Goal: Information Seeking & Learning: Learn about a topic

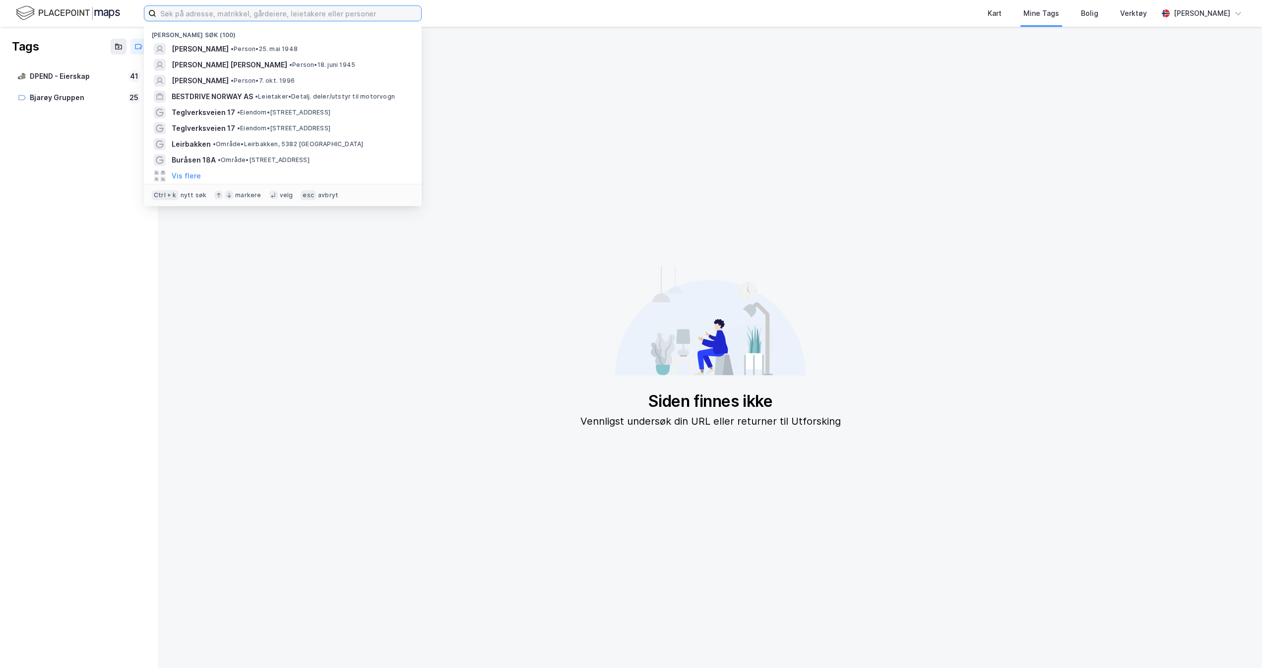
click at [288, 19] on input at bounding box center [288, 13] width 265 height 15
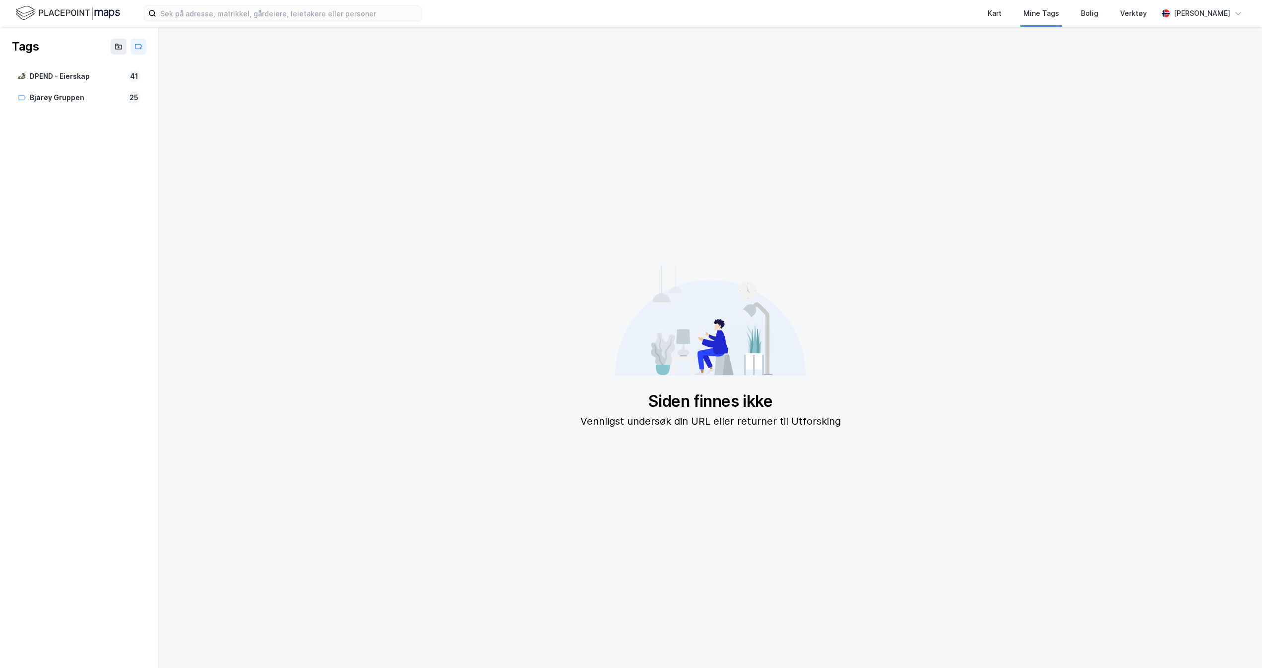
click at [62, 16] on img at bounding box center [68, 12] width 104 height 17
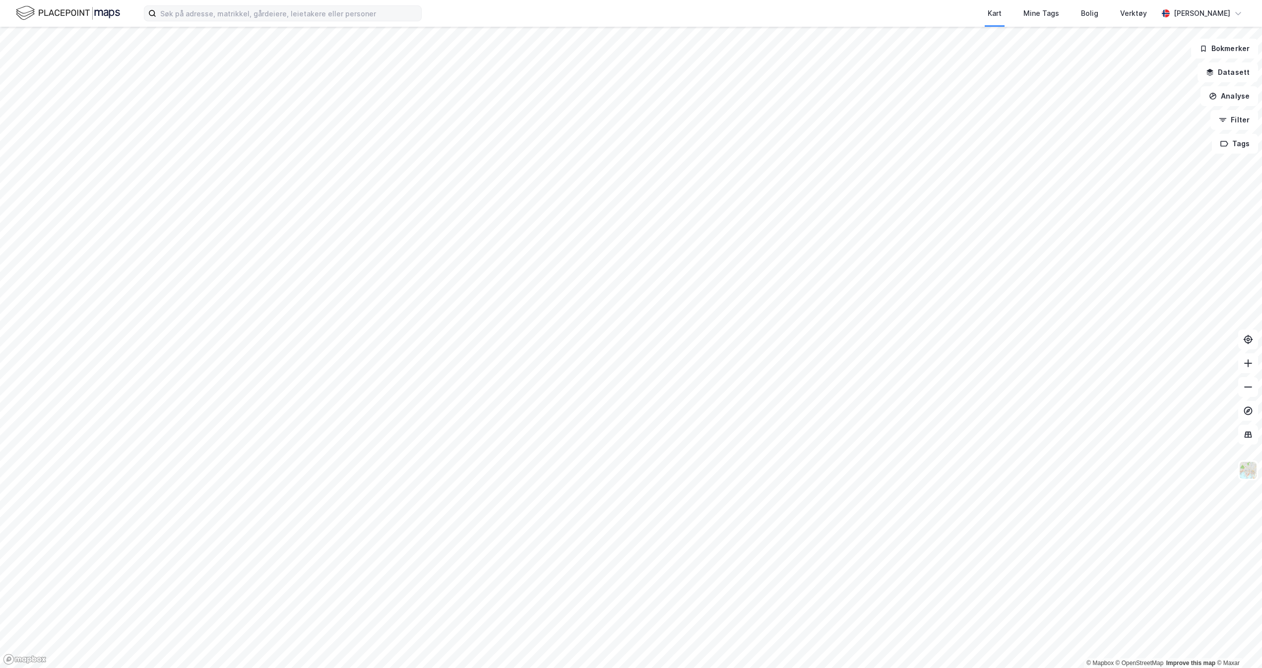
click at [284, 5] on label at bounding box center [283, 13] width 278 height 16
click at [284, 6] on input at bounding box center [288, 13] width 265 height 15
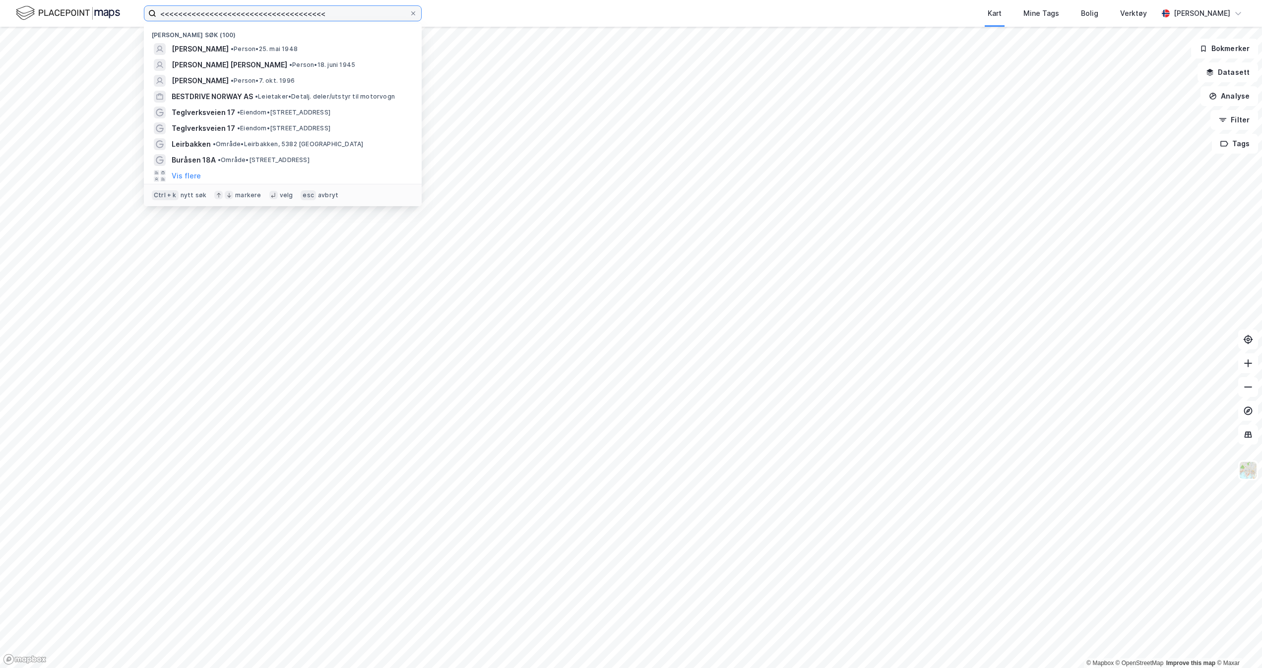
click at [277, 7] on input "<<<<<<<<<<<<<<<<<<<<<<<<<<<<<<<<<<<<<" at bounding box center [282, 13] width 253 height 15
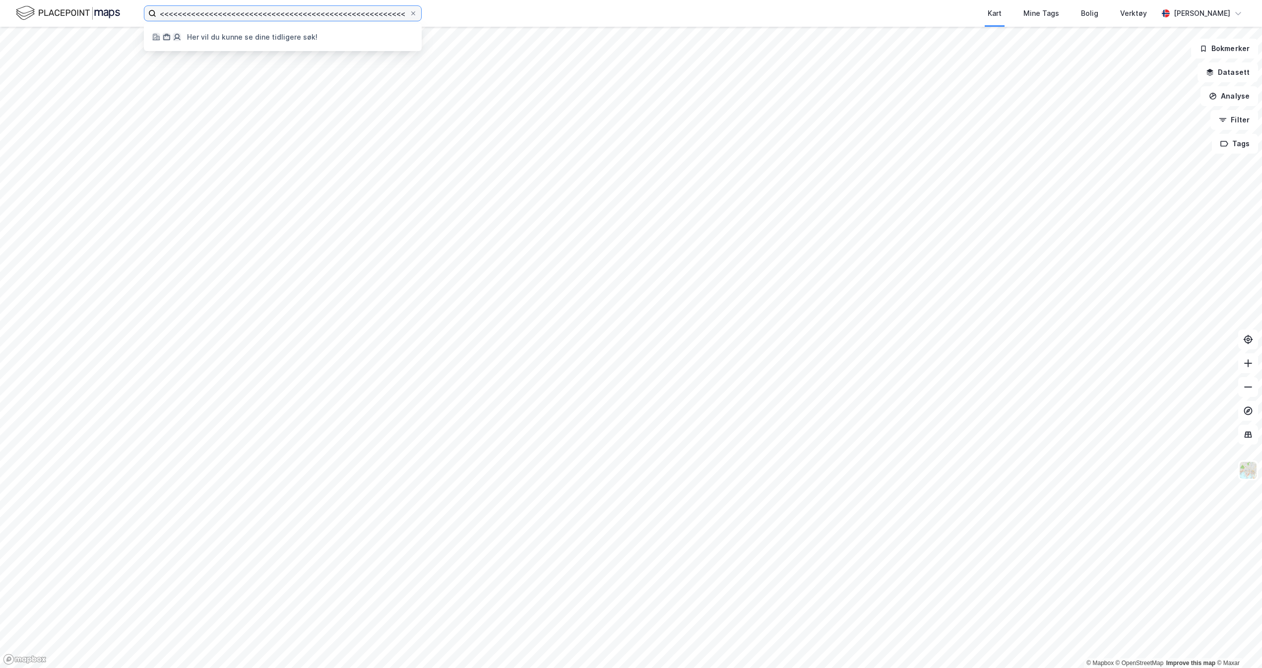
scroll to position [0, 58]
type input "<<<<<<<<<<<<<<<<<<<<<<<<<<<<<<<<<<<<<<<<<<<<<<<<<<<<<<<<<<<<<"
click at [410, 13] on icon at bounding box center [413, 13] width 6 height 6
click at [409, 13] on input "<<<<<<<<<<<<<<<<<<<<<<<<<<<<<<<<<<<<<<<<<<<<<<<<<<<<<<<<<<<<<" at bounding box center [282, 13] width 253 height 15
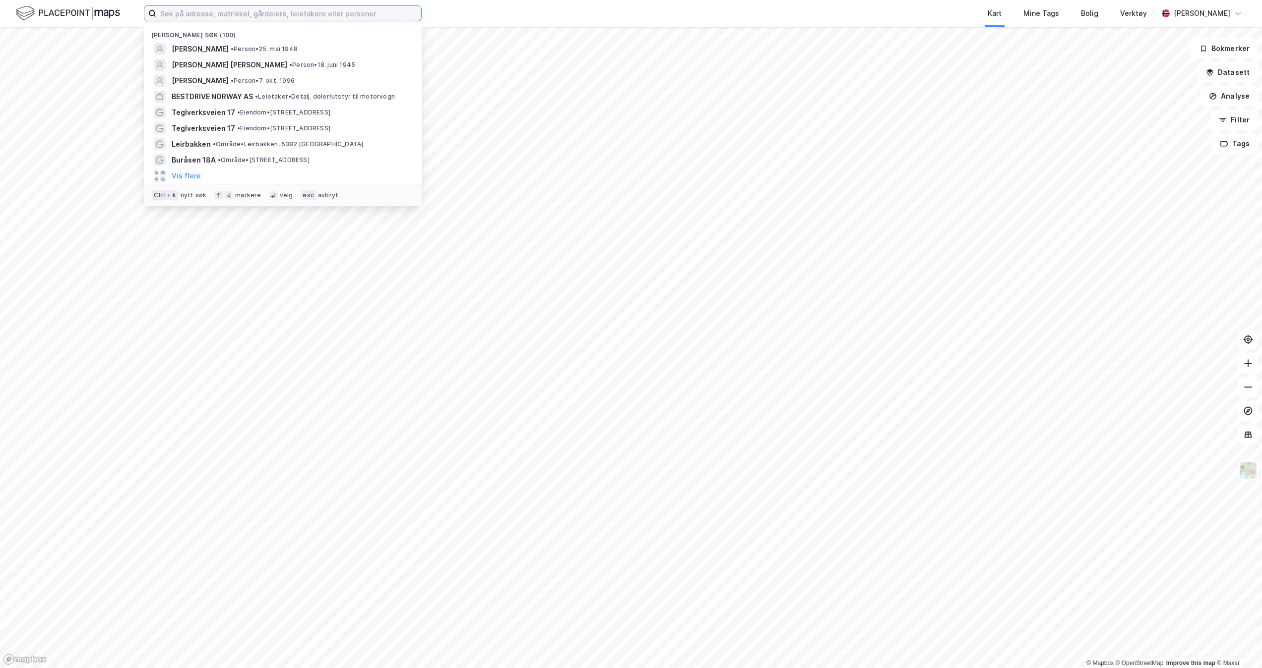
scroll to position [0, 0]
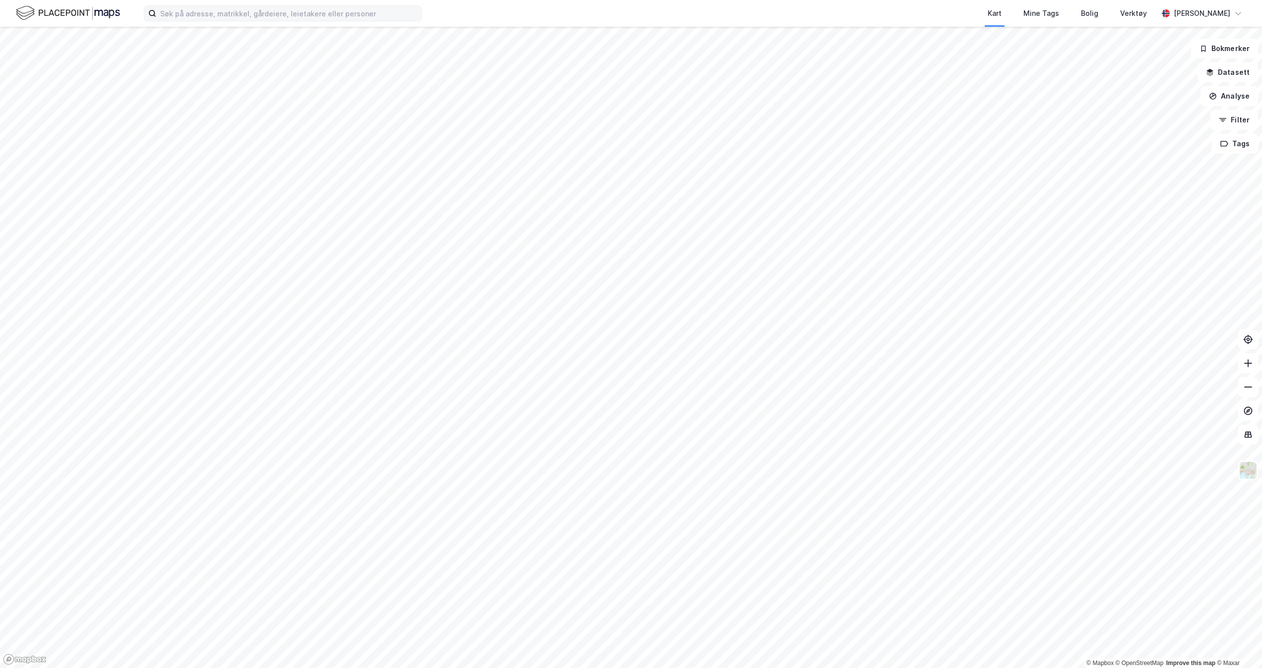
click at [471, 8] on div "Kart Mine Tags Bolig Verktøy" at bounding box center [813, 13] width 688 height 27
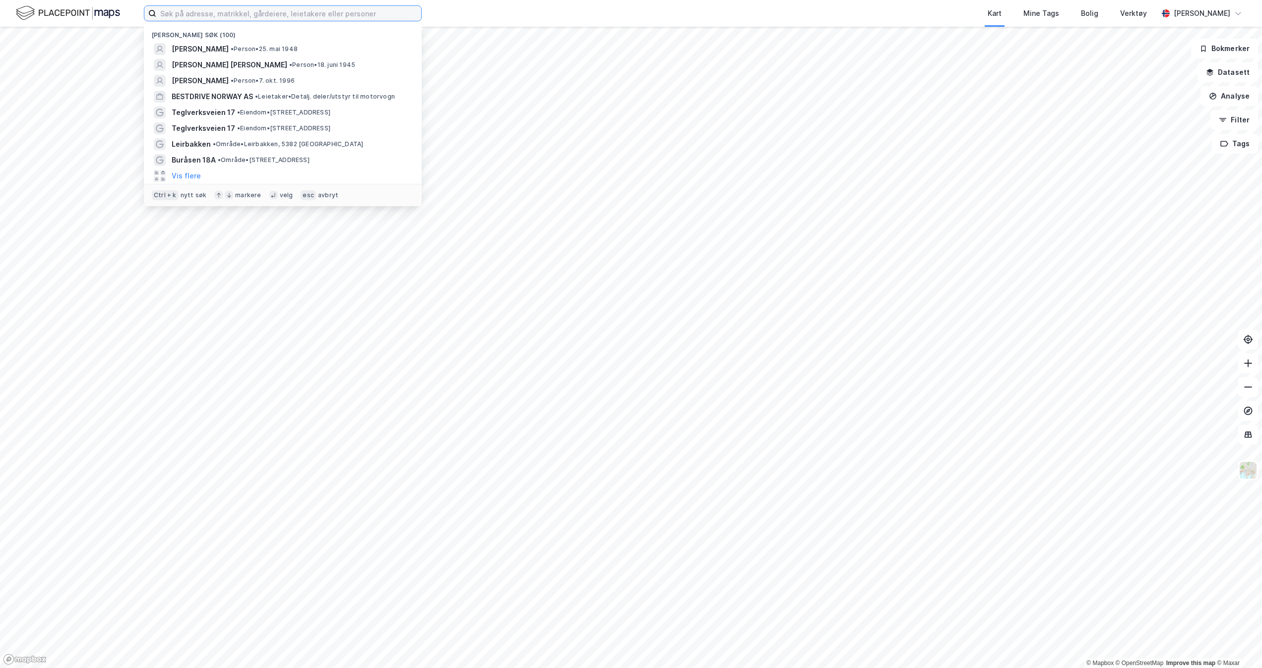
click at [259, 13] on input at bounding box center [288, 13] width 265 height 15
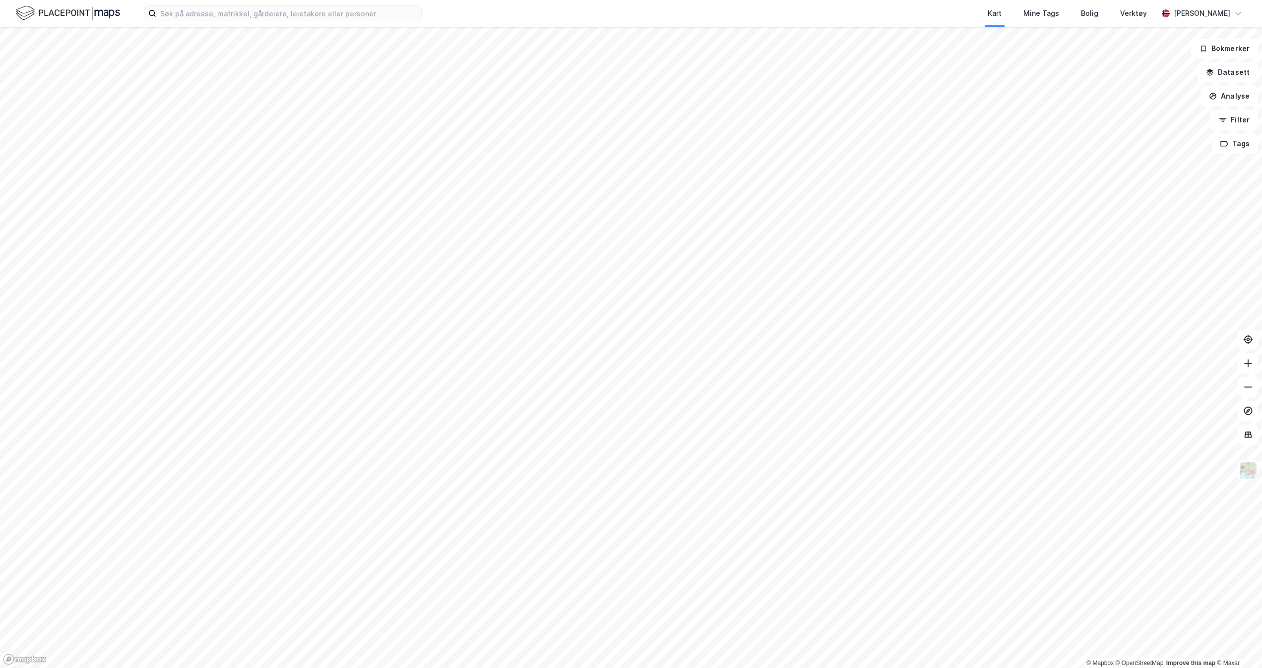
click at [87, 20] on img at bounding box center [68, 12] width 104 height 17
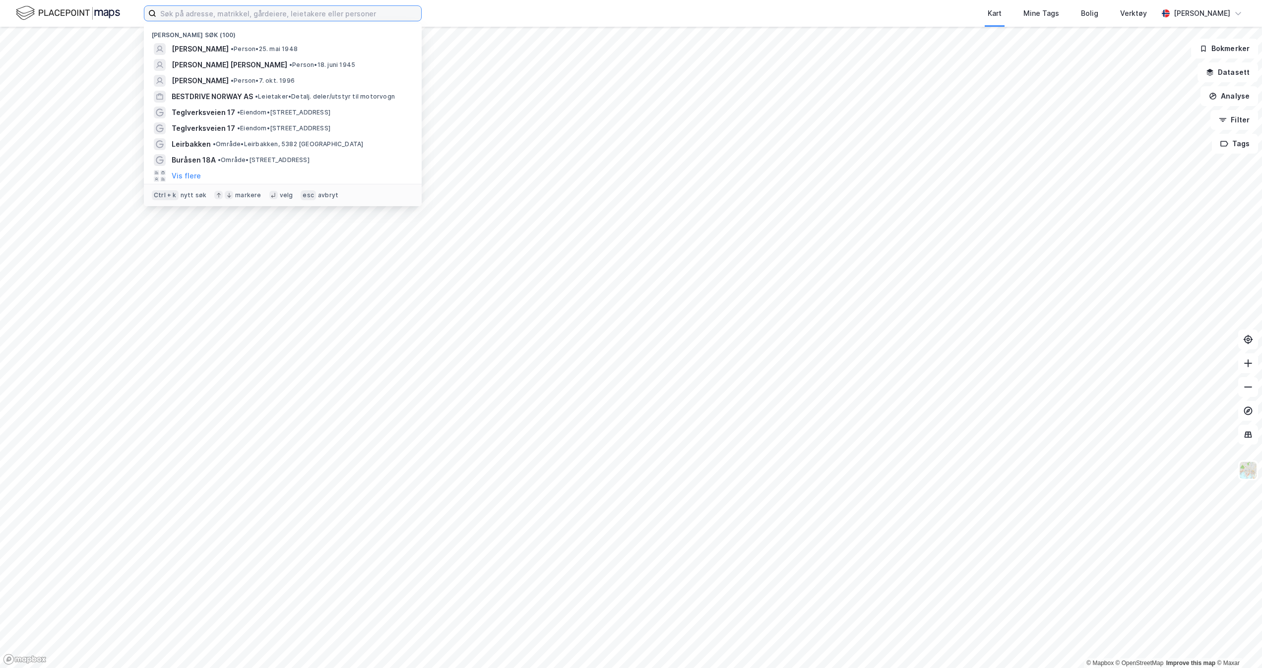
click at [205, 14] on input at bounding box center [288, 13] width 265 height 15
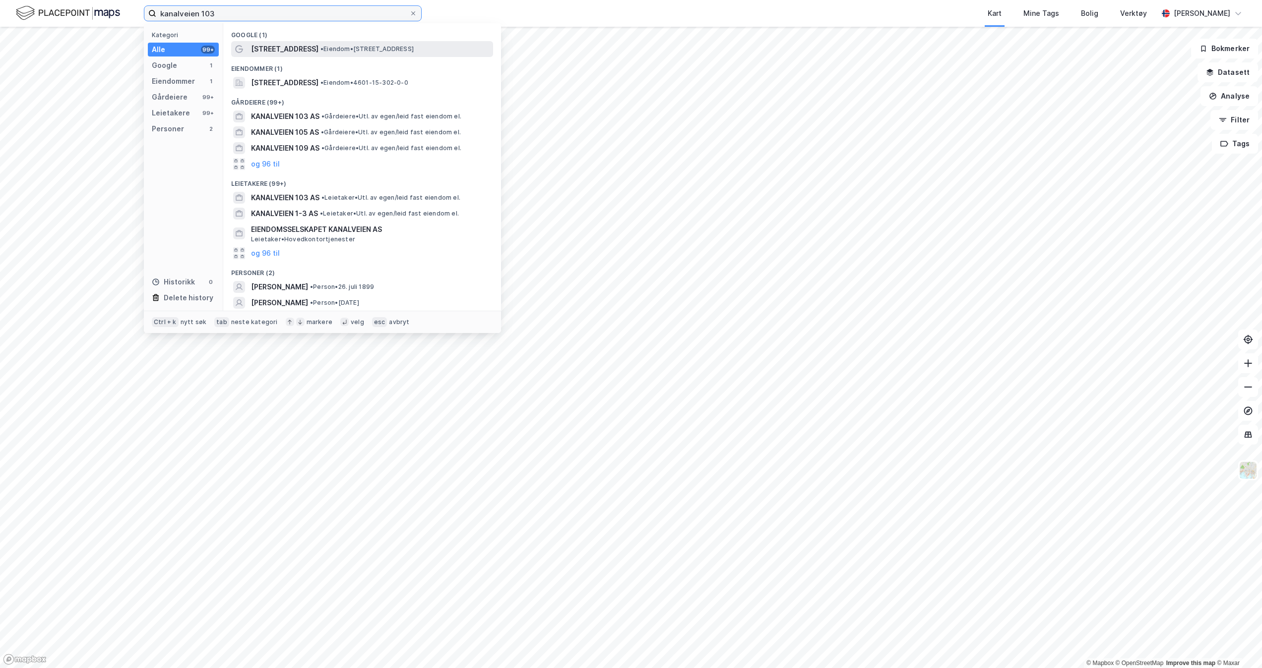
type input "kanalveien 103"
click at [299, 50] on span "[STREET_ADDRESS]" at bounding box center [284, 49] width 67 height 12
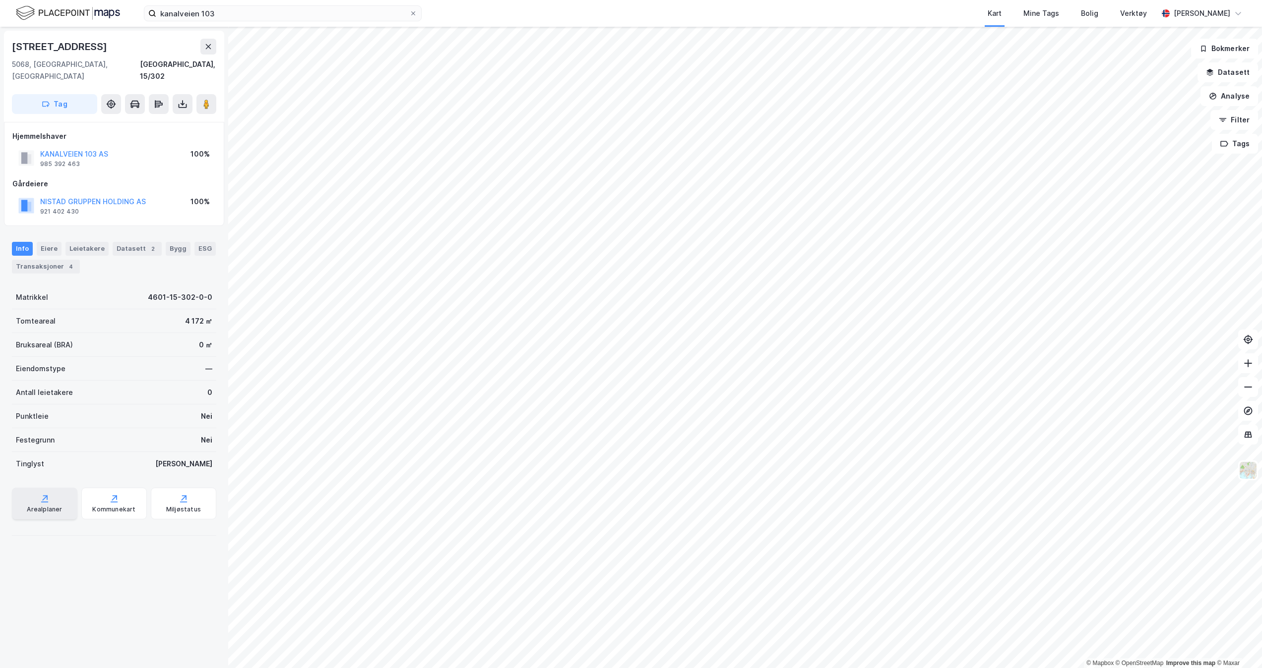
click at [48, 506] on div "Arealplaner" at bounding box center [44, 510] width 35 height 8
click at [50, 242] on div "Eiere" at bounding box center [49, 249] width 25 height 14
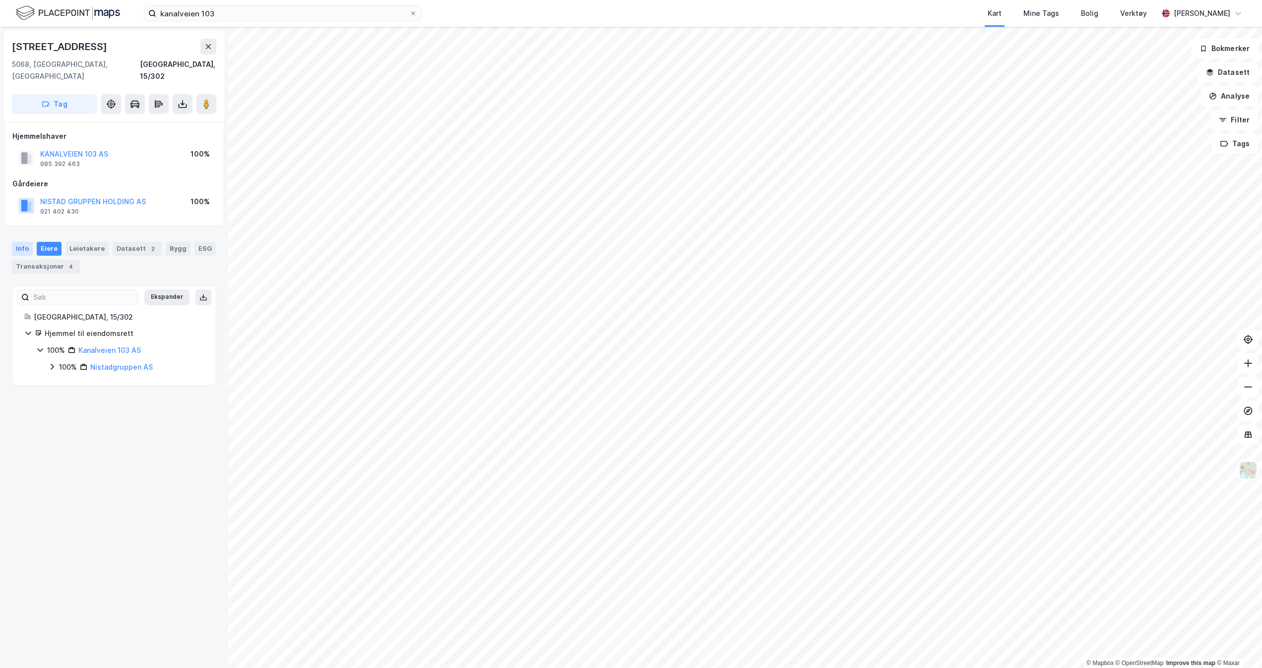
click at [24, 242] on div "Info" at bounding box center [22, 249] width 21 height 14
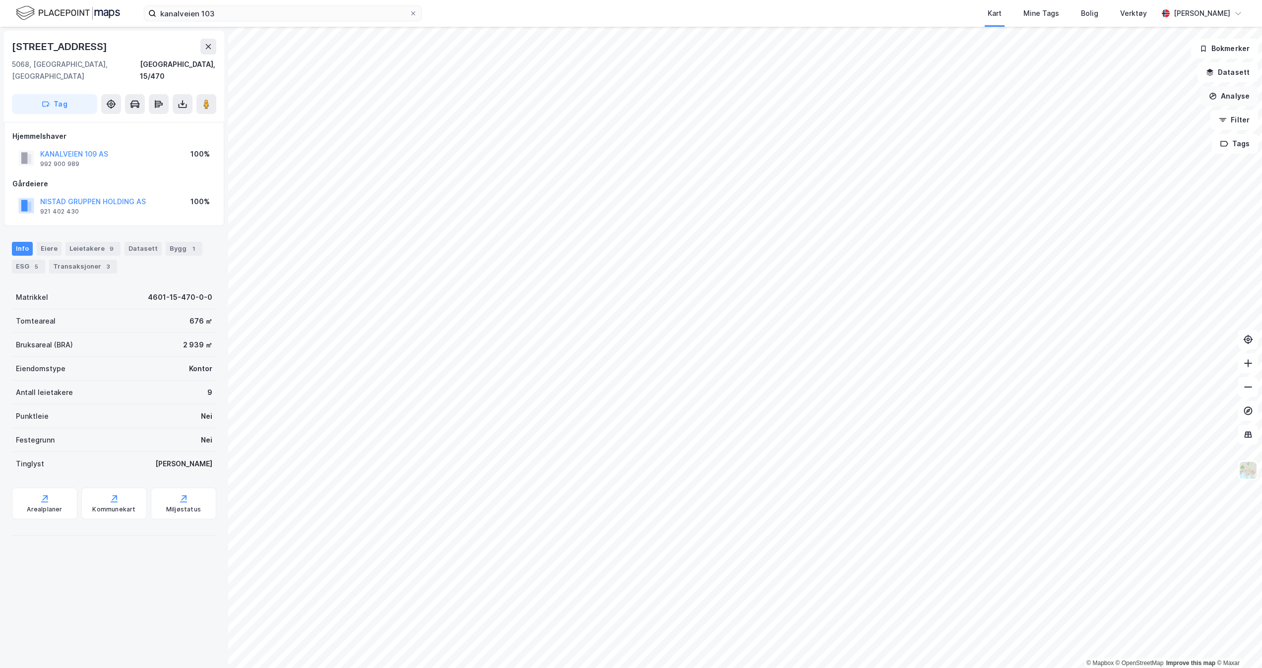
click at [1240, 92] on button "Analyse" at bounding box center [1229, 96] width 58 height 20
click at [1135, 143] on div "Tegn sirkel" at bounding box center [1137, 137] width 114 height 16
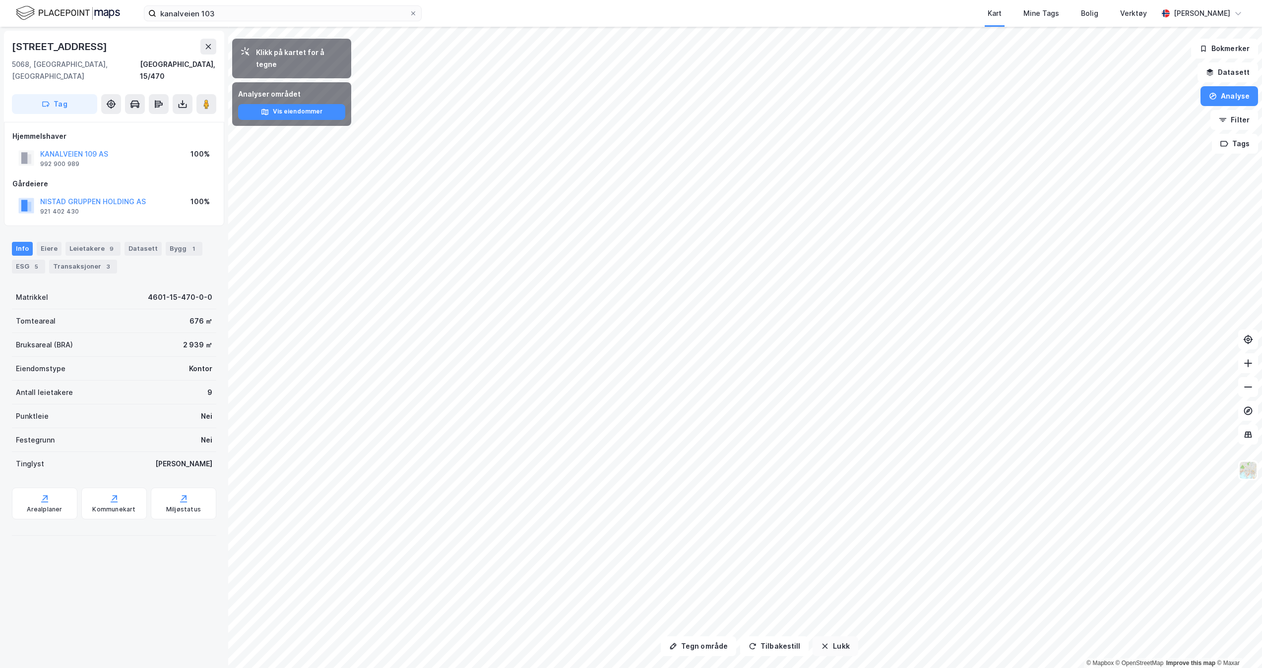
click at [834, 647] on button "Lukk" at bounding box center [834, 647] width 45 height 20
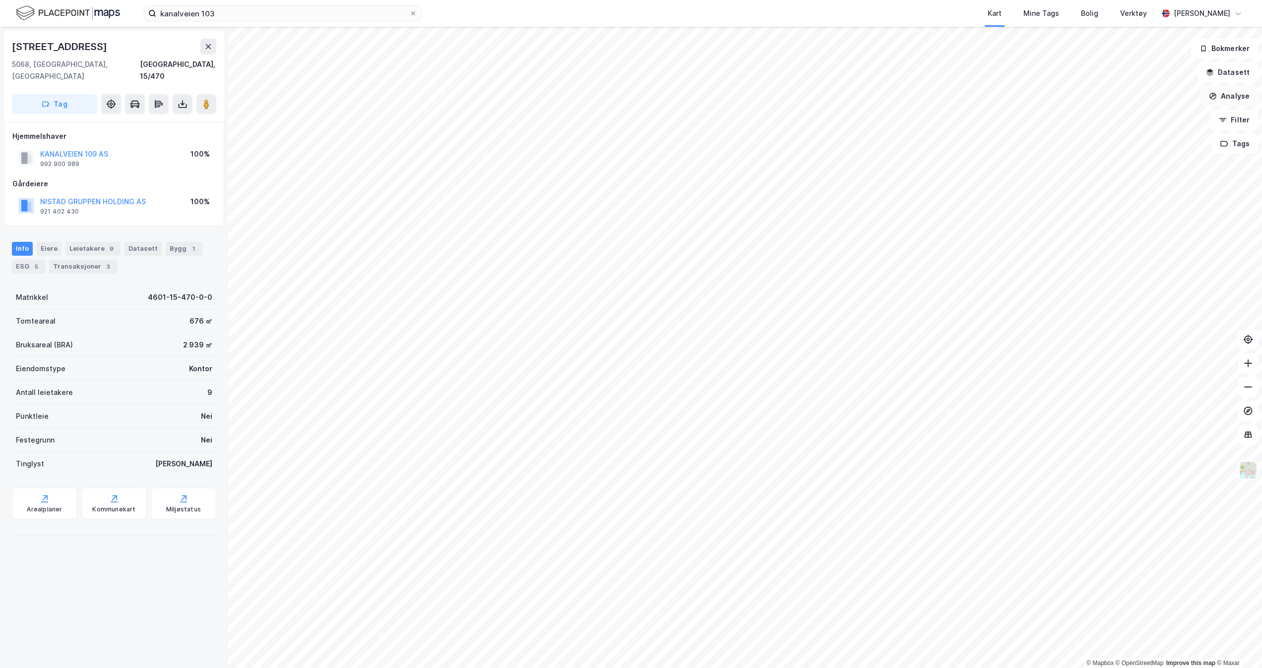
click at [1234, 98] on button "Analyse" at bounding box center [1229, 96] width 58 height 20
click at [1144, 118] on div "Tegn område" at bounding box center [1142, 117] width 86 height 8
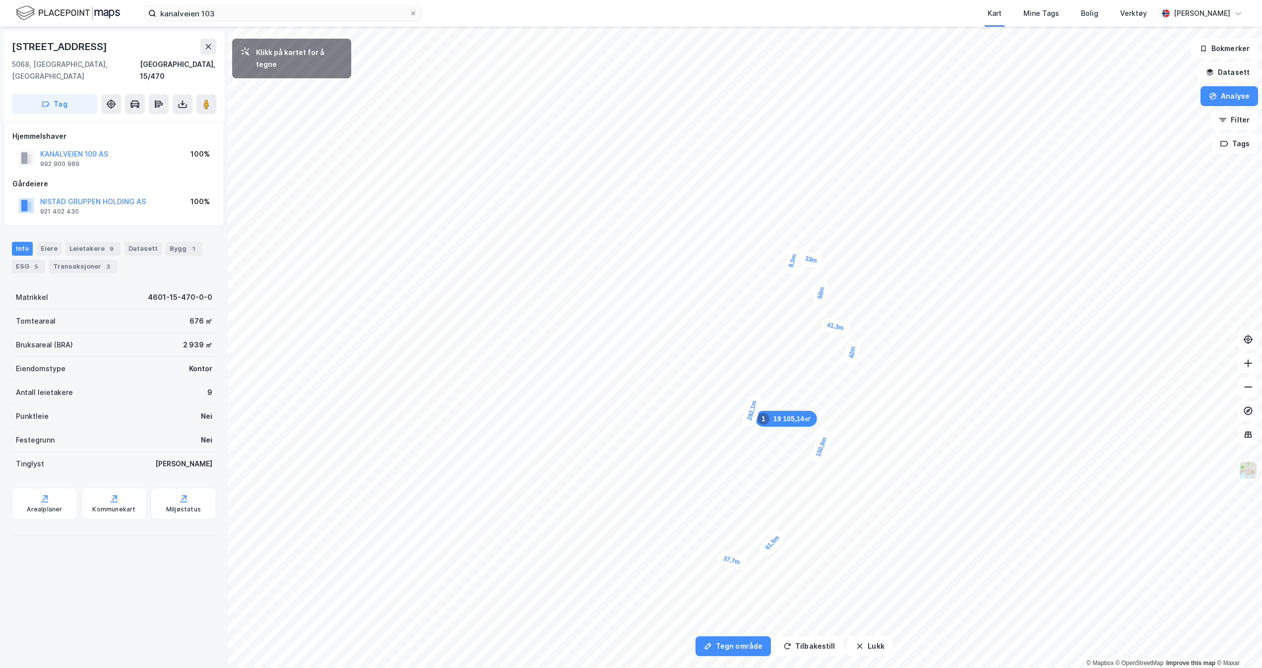
click at [792, 256] on div "8,5m" at bounding box center [792, 260] width 20 height 28
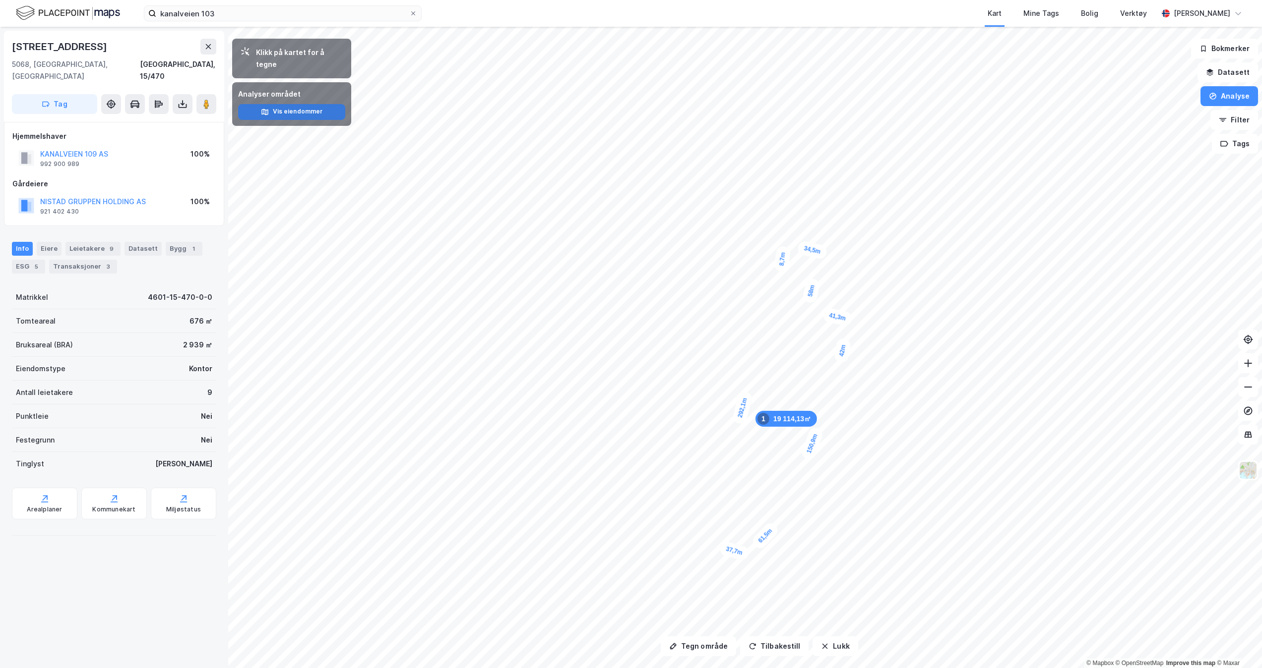
click at [303, 104] on button "Vis eiendommer" at bounding box center [291, 112] width 107 height 16
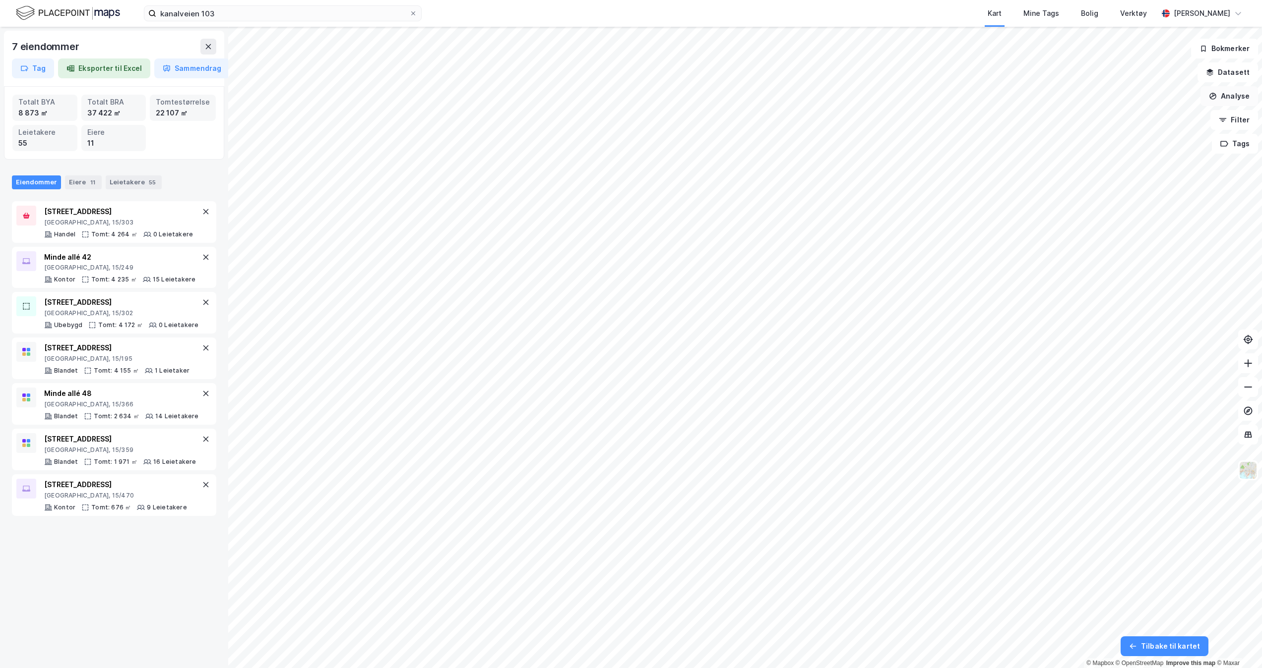
click at [1240, 99] on button "Analyse" at bounding box center [1229, 96] width 58 height 20
click at [1135, 161] on div "Se demografi" at bounding box center [1142, 158] width 86 height 8
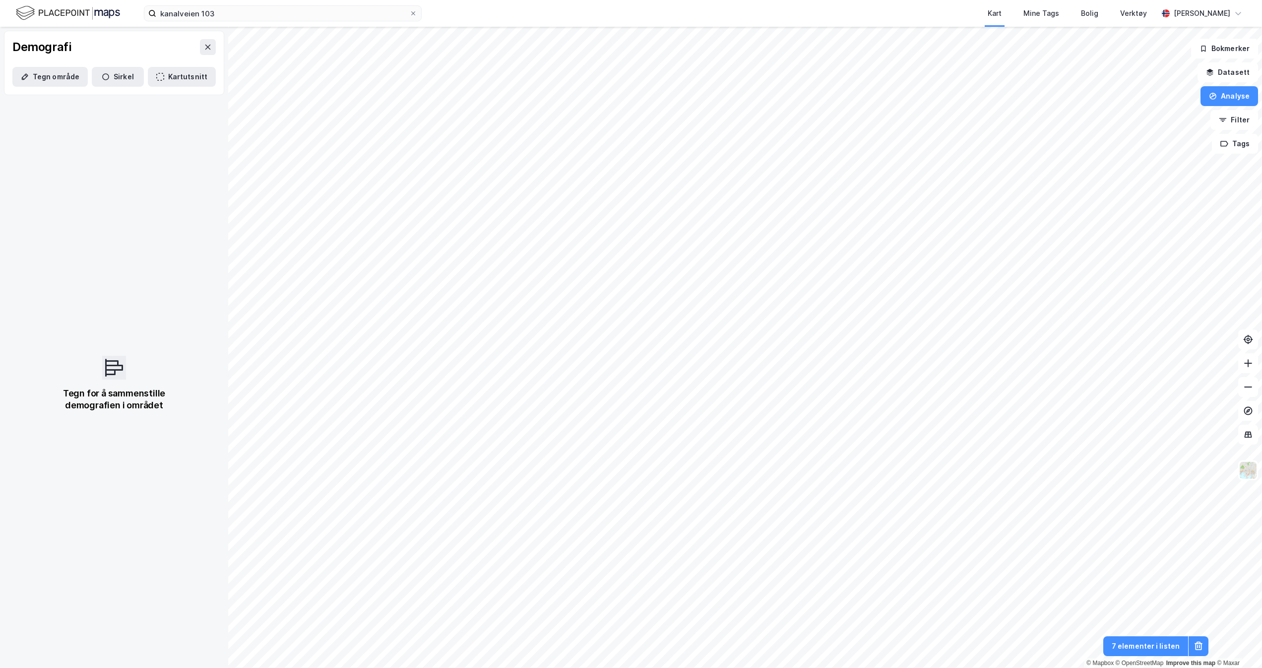
click at [97, 395] on div "Tegn for å sammenstille demografien i området" at bounding box center [114, 400] width 127 height 24
click at [54, 77] on button "Tegn område" at bounding box center [49, 77] width 75 height 20
click at [845, 319] on div "10,5m" at bounding box center [841, 322] width 30 height 30
click at [746, 567] on div "22m" at bounding box center [757, 563] width 27 height 21
click at [794, 252] on div "5,8m" at bounding box center [794, 250] width 16 height 27
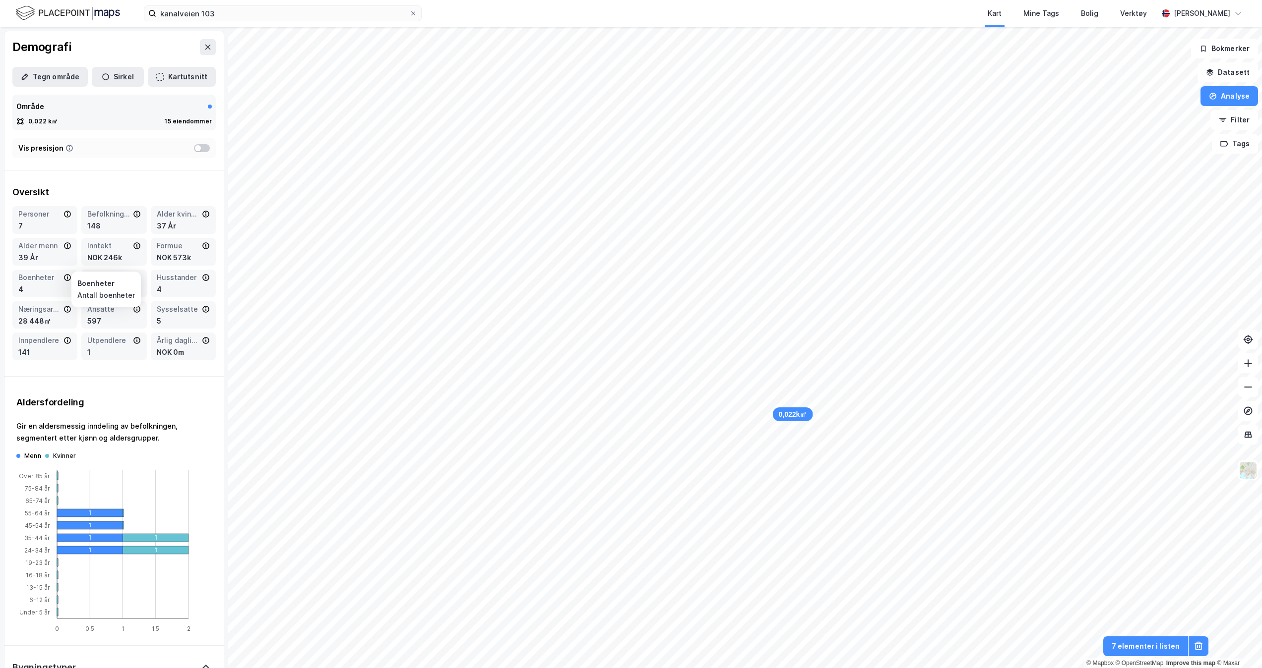
click at [63, 274] on icon at bounding box center [67, 278] width 8 height 8
click at [113, 71] on button "Sirkel" at bounding box center [118, 77] width 52 height 20
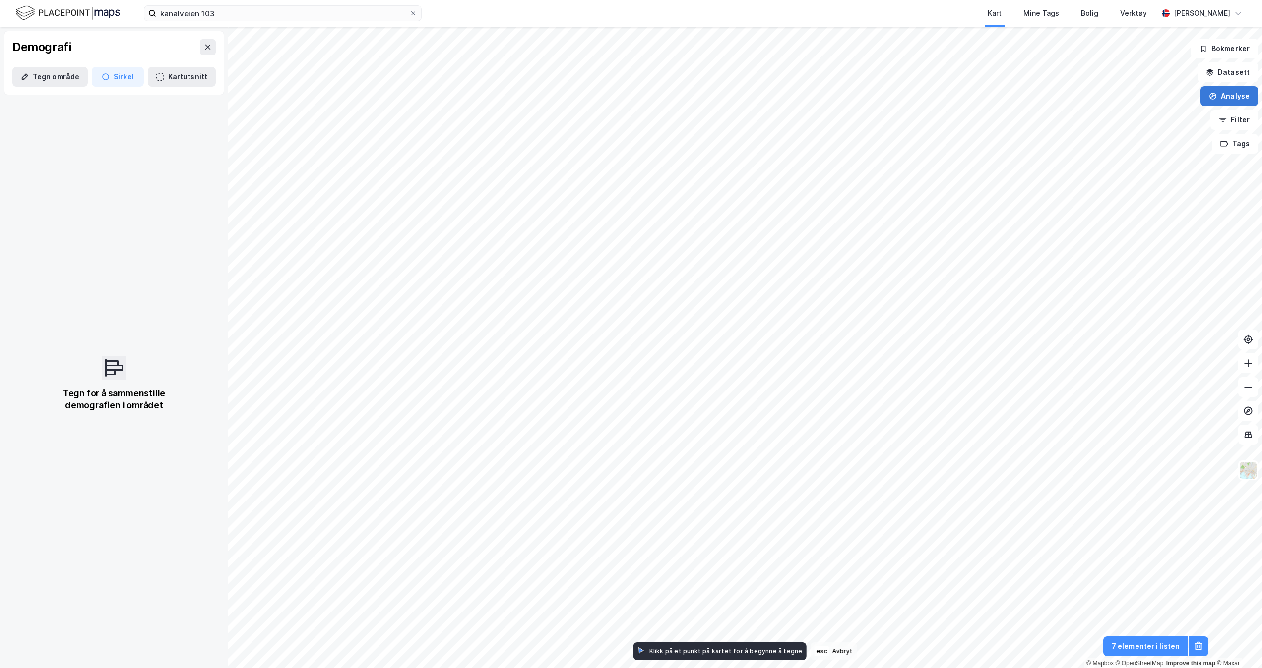
click at [1232, 92] on button "Analyse" at bounding box center [1229, 96] width 58 height 20
click at [1128, 160] on div "Se demografi" at bounding box center [1142, 158] width 86 height 8
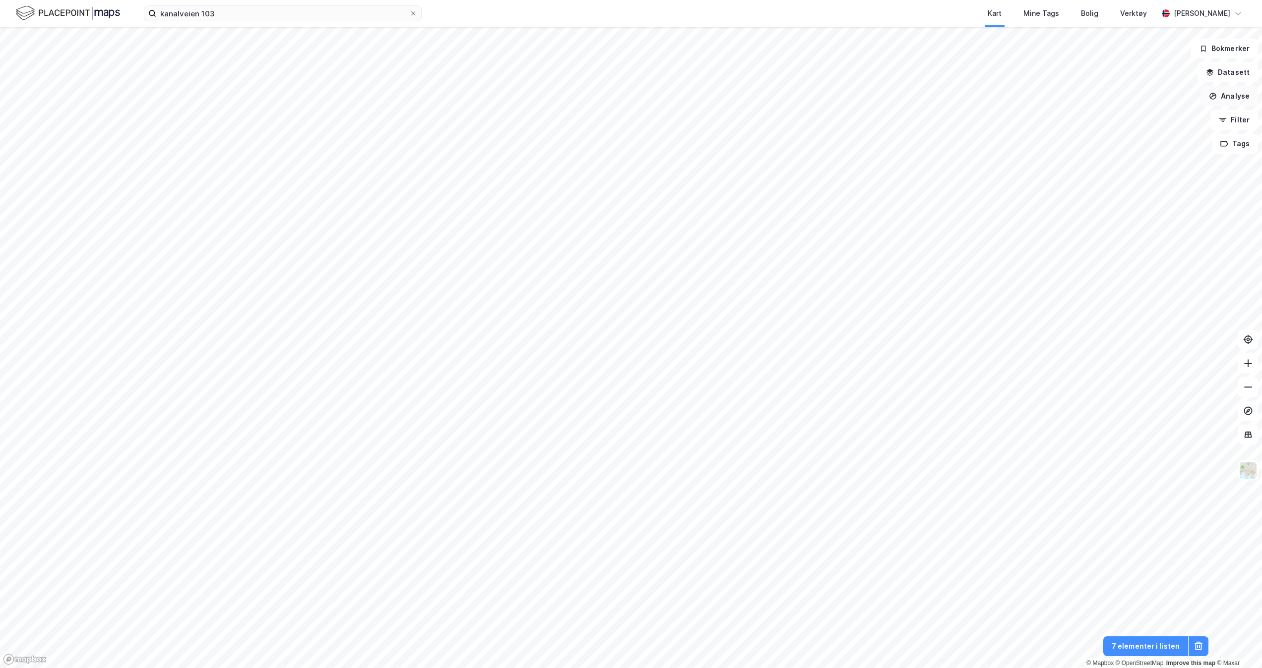
click at [1241, 98] on button "Analyse" at bounding box center [1229, 96] width 58 height 20
click at [1129, 156] on div "Se demografi" at bounding box center [1142, 158] width 86 height 8
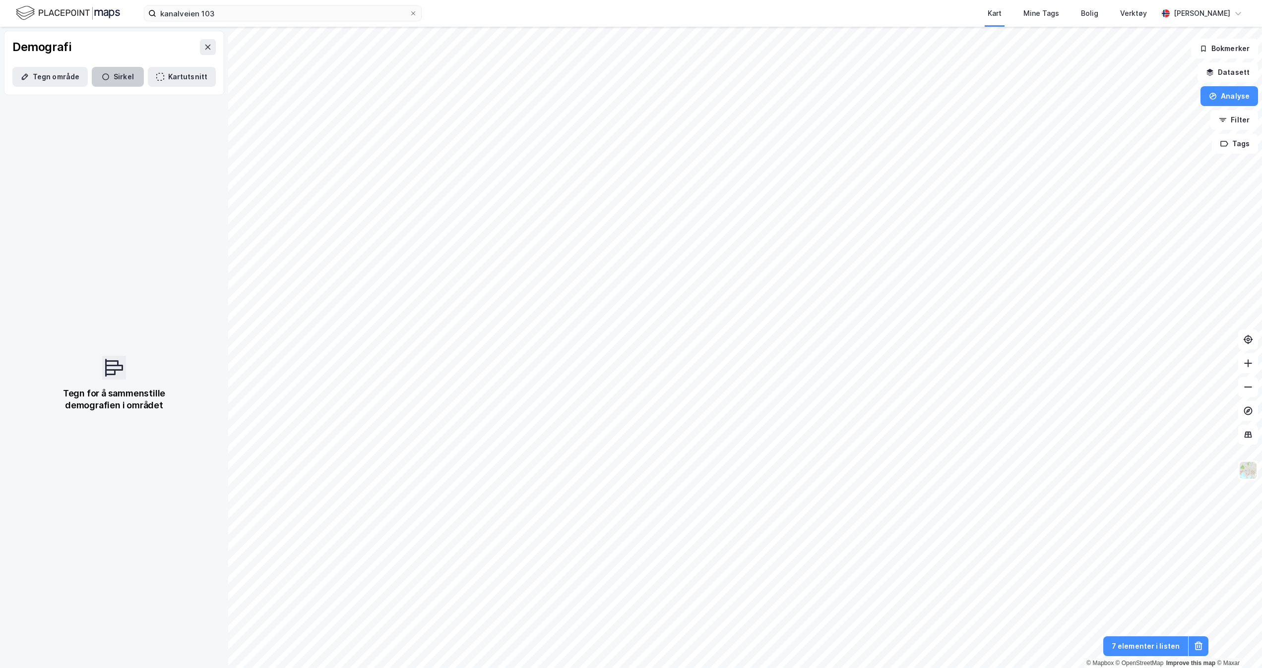
click at [104, 75] on icon "button" at bounding box center [106, 77] width 8 height 8
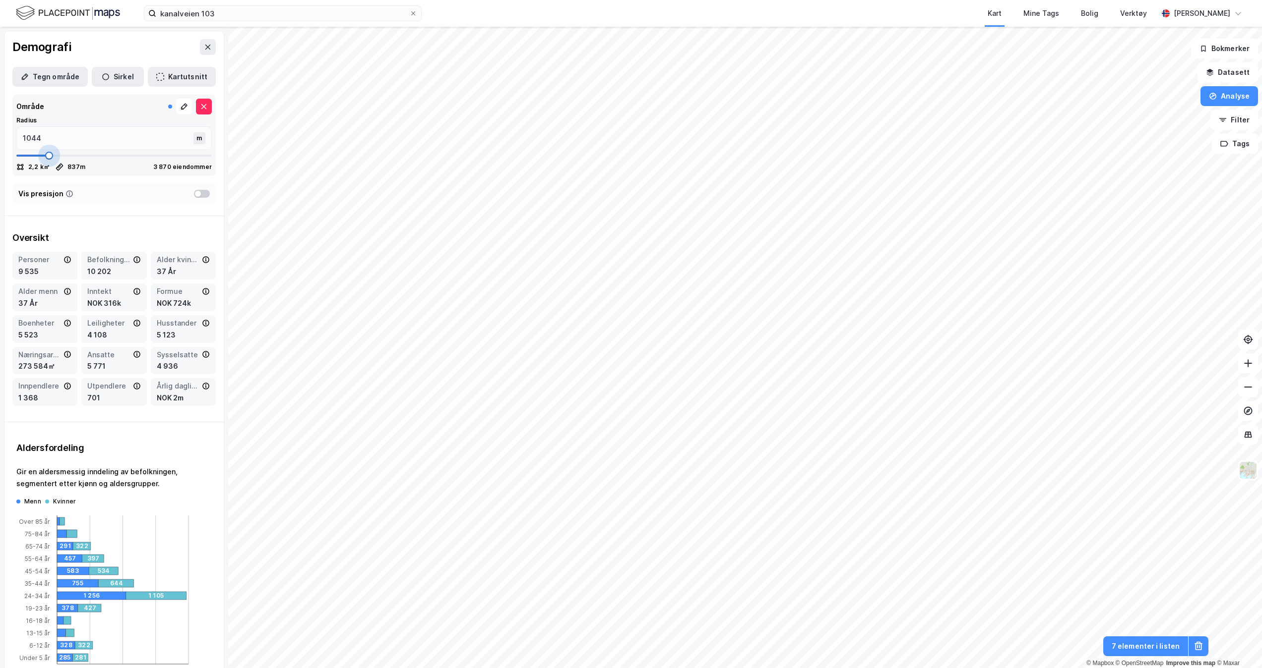
type input "837"
type input "782"
type input "713"
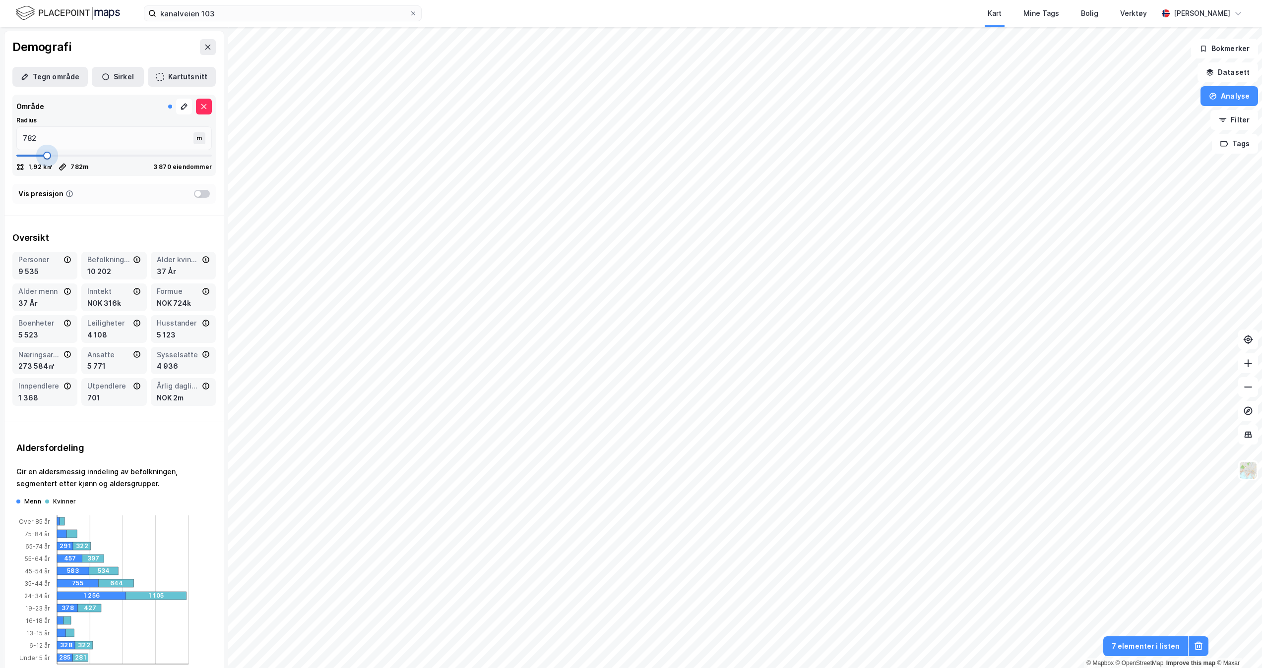
type input "713"
type input "699"
type input "672"
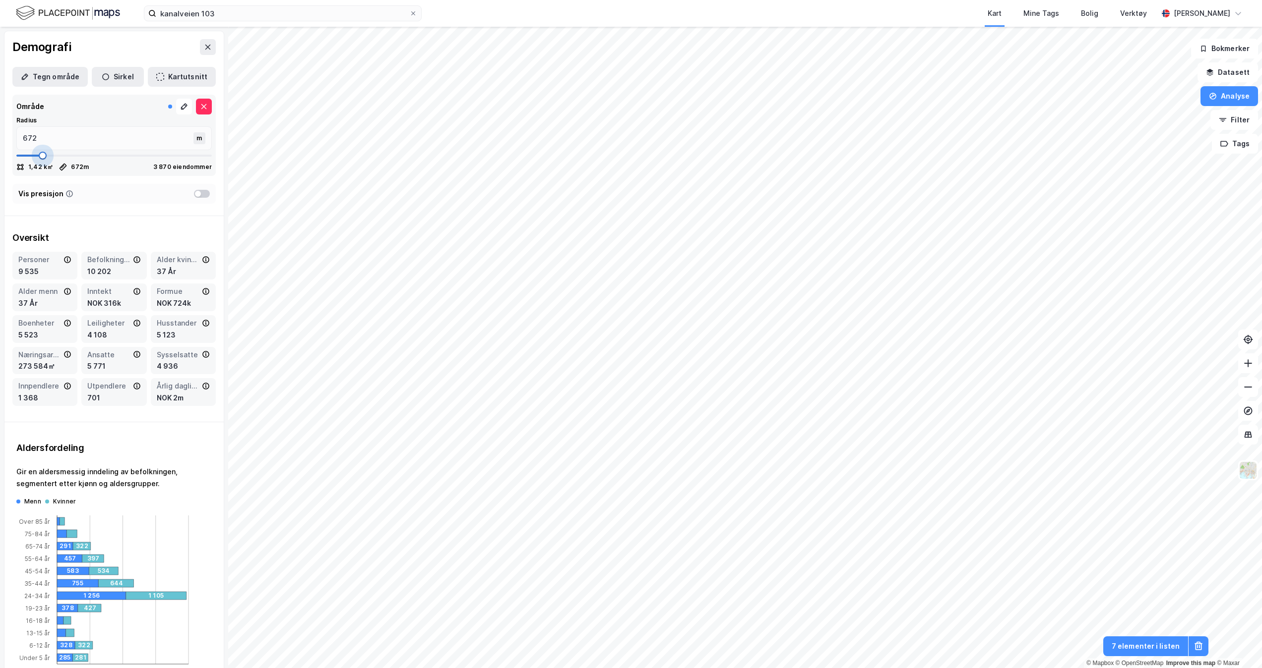
type input "658"
type input "644"
type input "617"
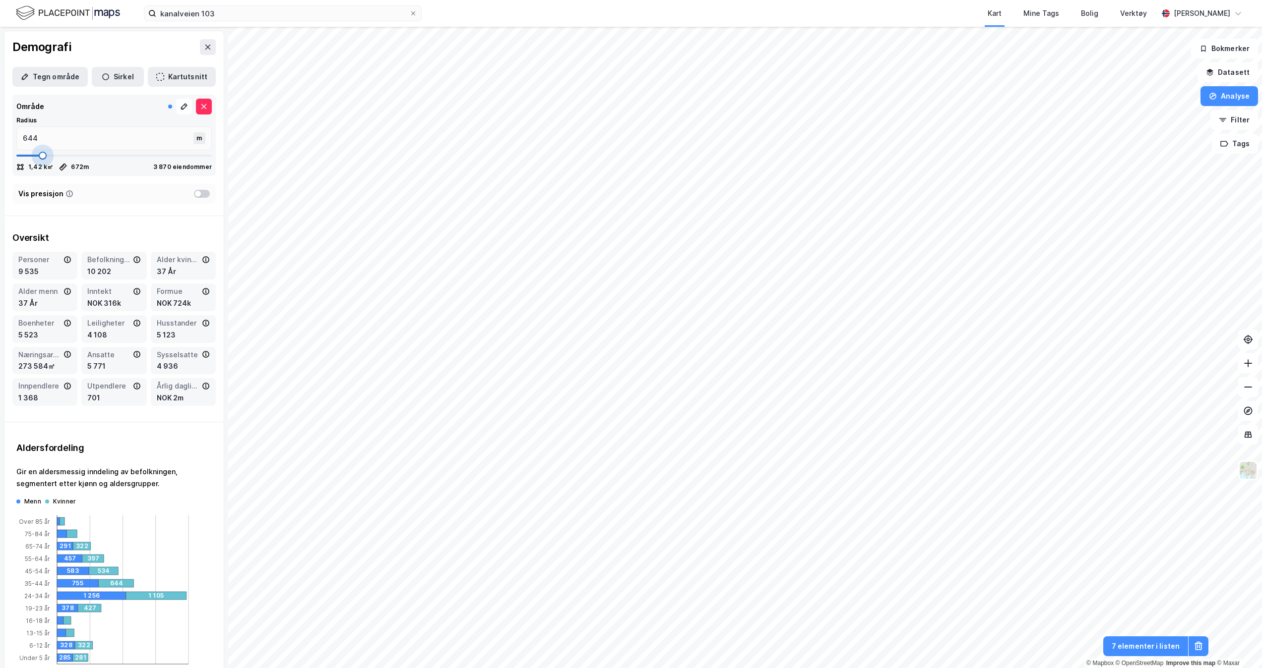
type input "617"
type input "603"
type input "562"
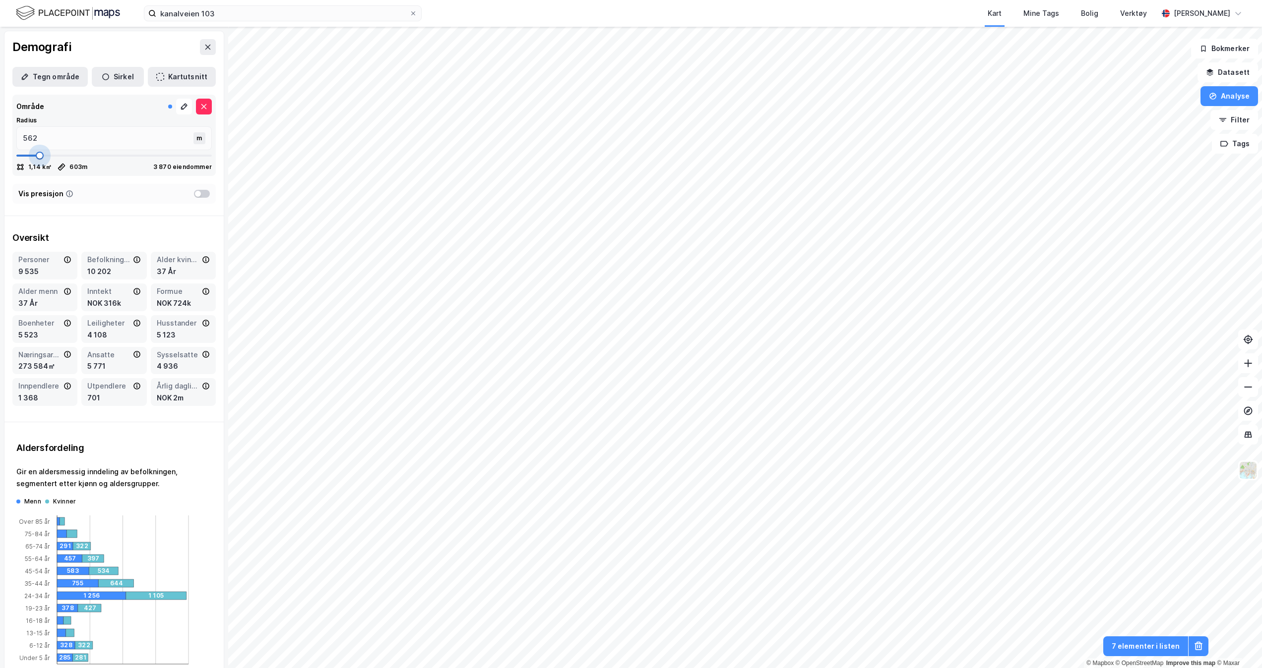
type input "548"
type input "534"
type input "506"
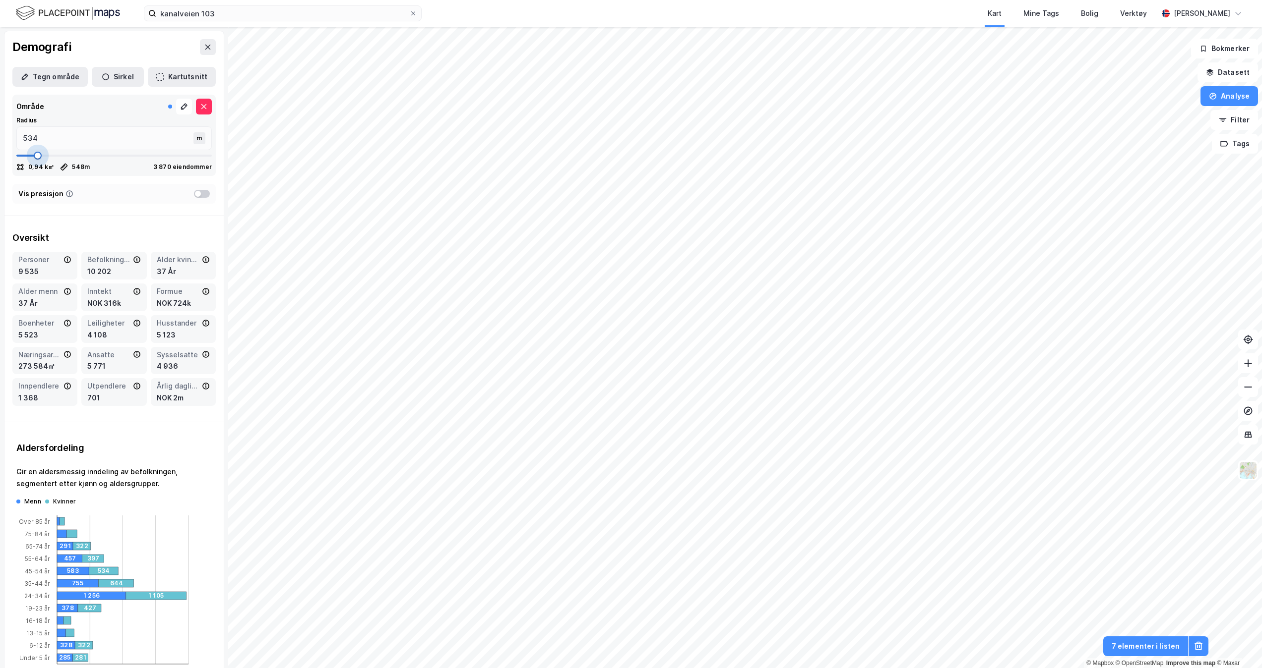
type input "506"
type input "493"
type input "479"
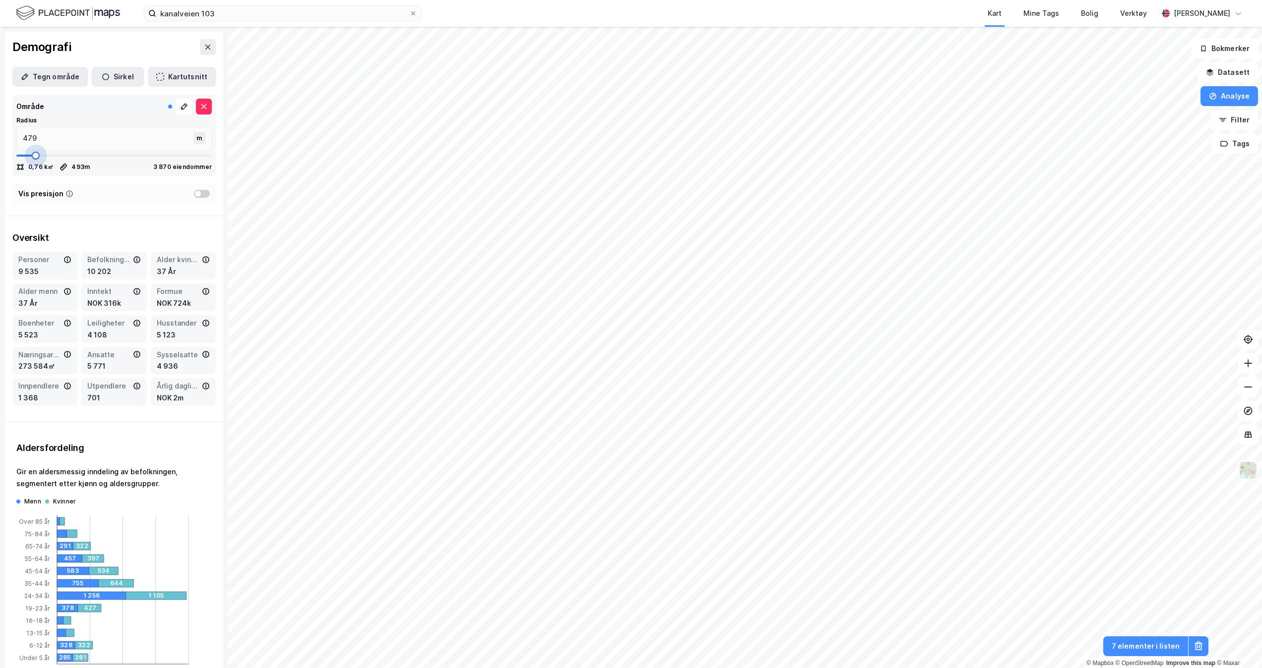
type input "451"
type input "382"
type input "369"
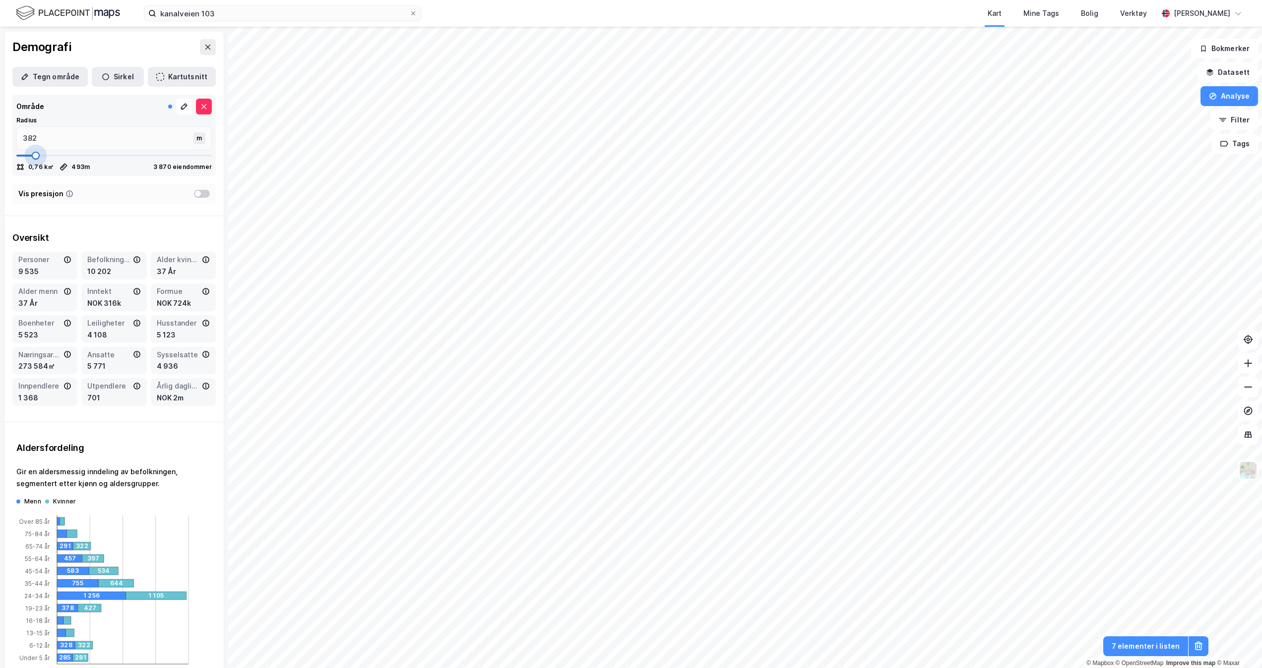
type input "369"
type input "327"
type input "313"
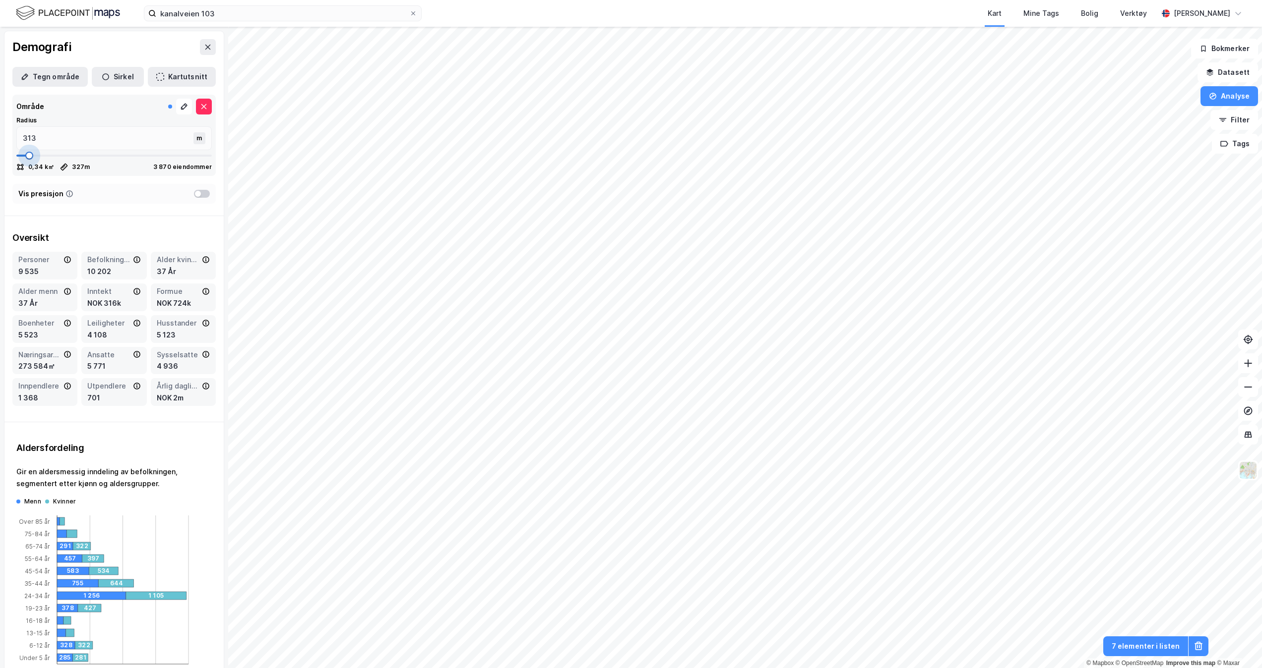
type input "272"
type input "258"
drag, startPoint x: 54, startPoint y: 155, endPoint x: 26, endPoint y: 159, distance: 28.5
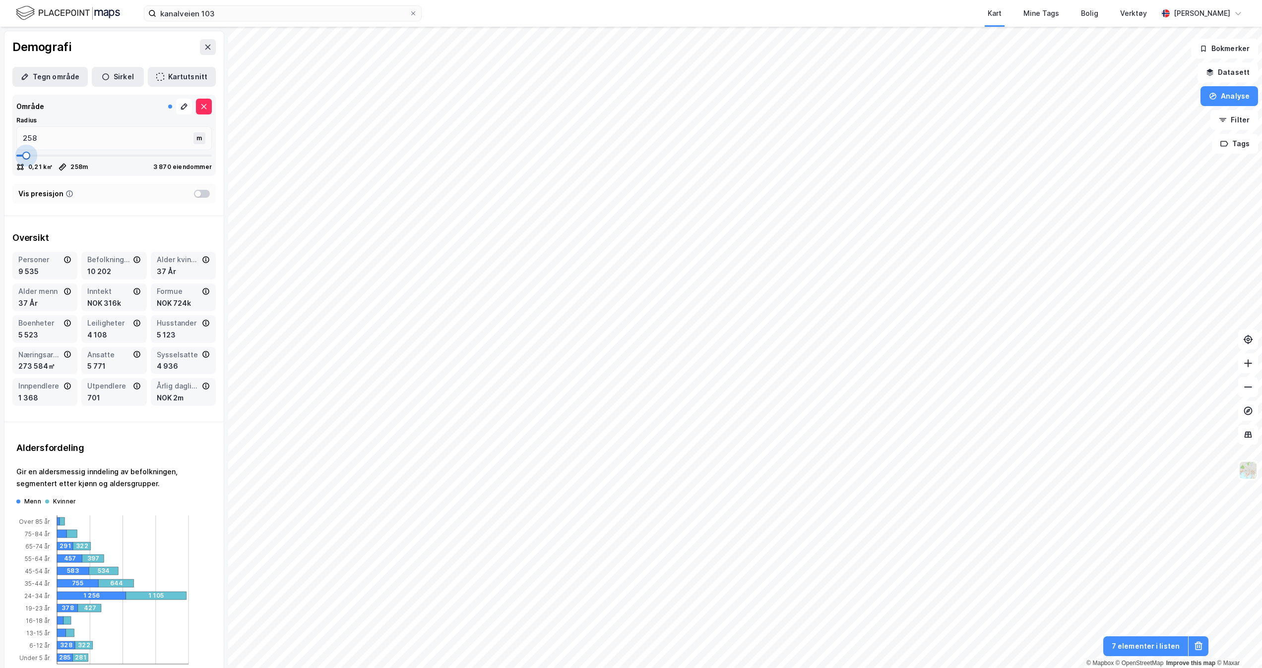
click at [26, 159] on span at bounding box center [26, 156] width 8 height 8
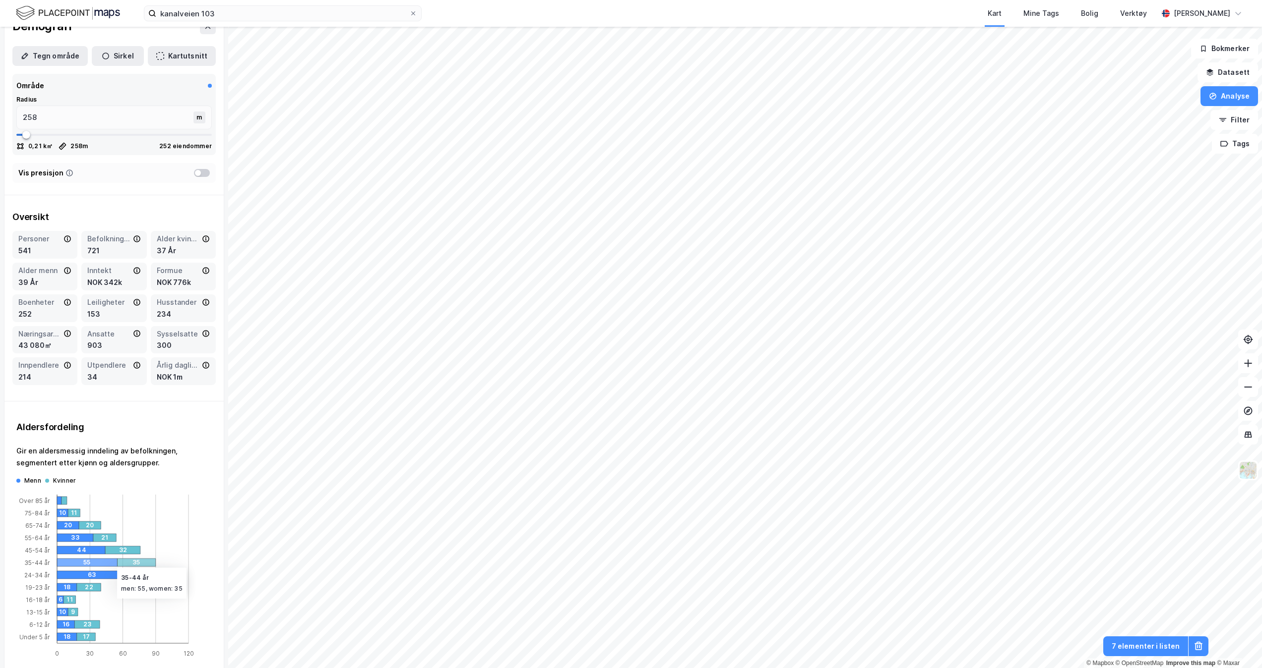
scroll to position [20, 0]
click at [112, 487] on icon "0 30 60 90 120 Over 85 år 75-84 år 65-74 år 55-64 år 45-54 år 35-44 år 24-34 år…" at bounding box center [106, 573] width 180 height 174
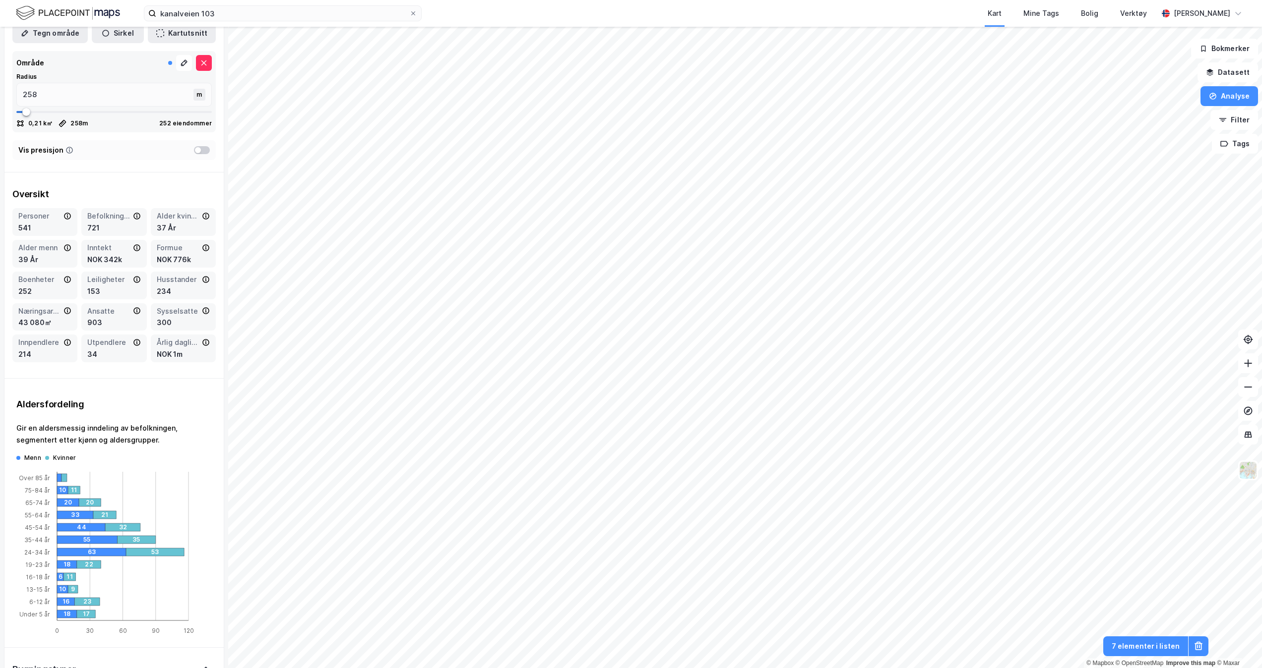
scroll to position [0, 0]
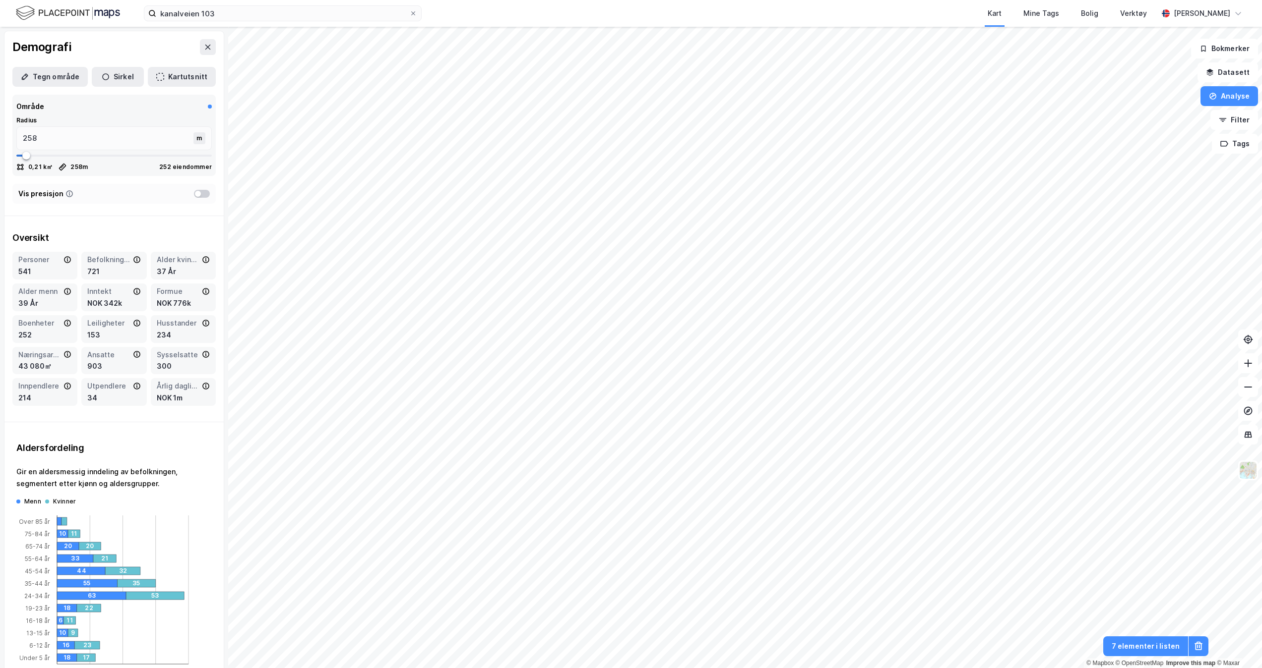
click at [194, 190] on div at bounding box center [202, 194] width 16 height 8
click at [1201, 642] on icon at bounding box center [1198, 647] width 10 height 10
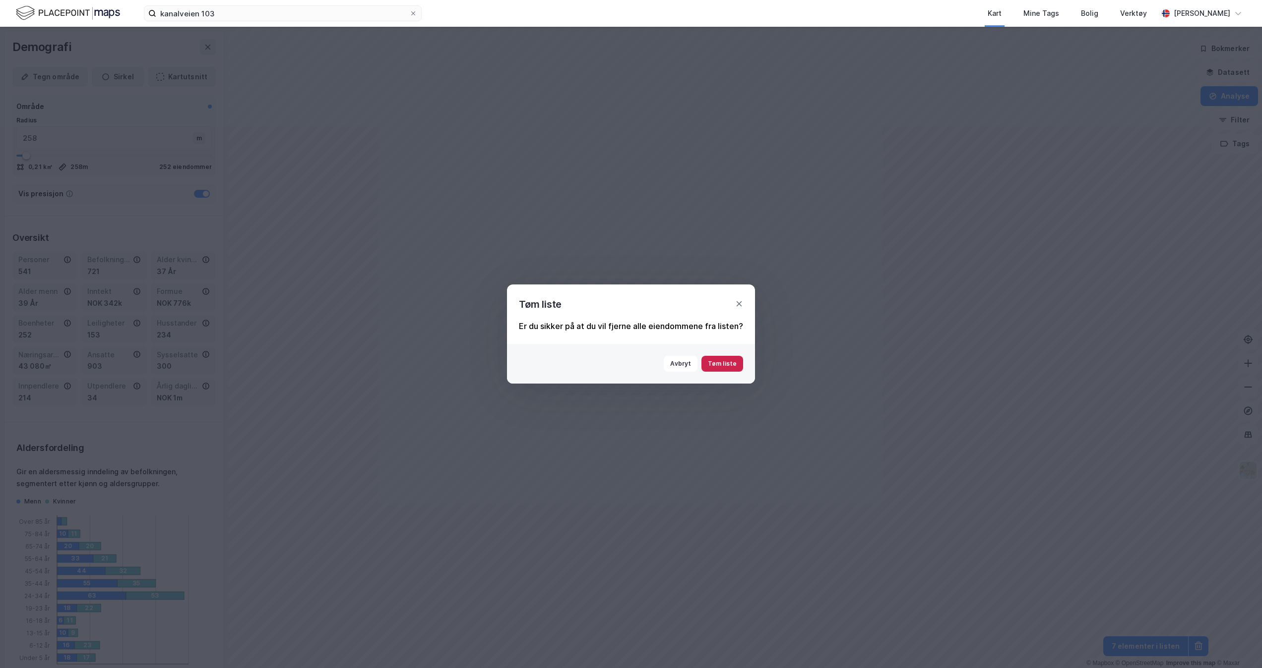
click at [707, 363] on button "Tøm liste" at bounding box center [722, 364] width 42 height 16
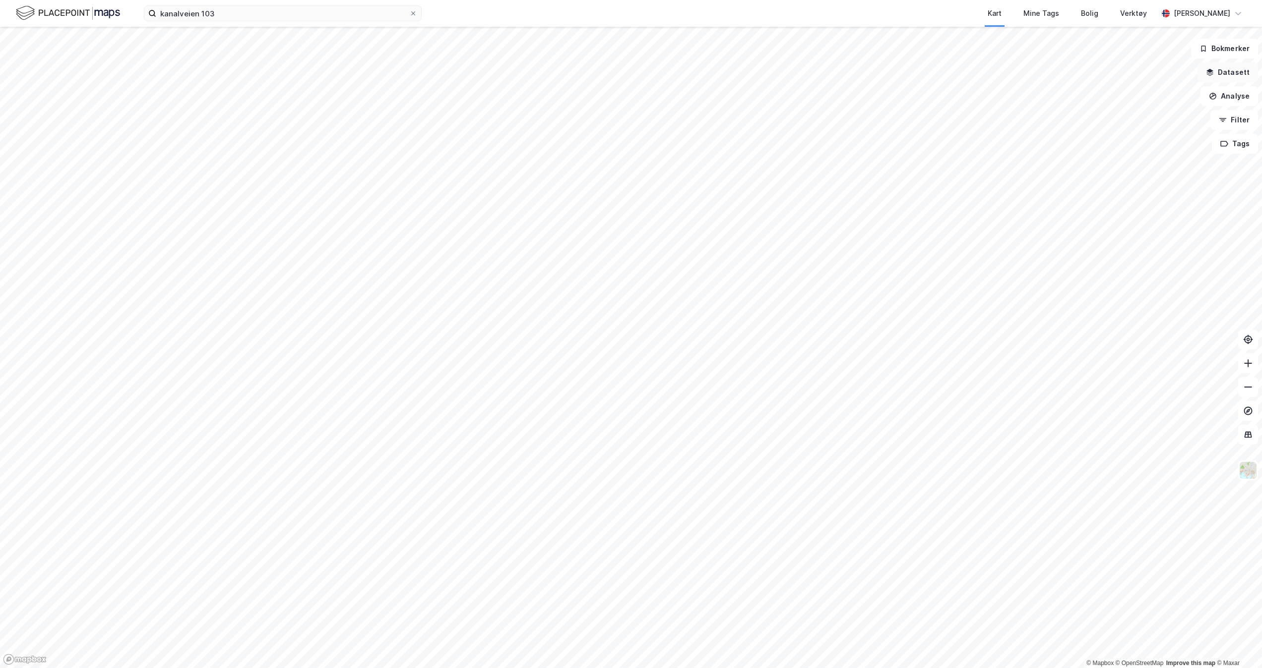
click at [1236, 73] on button "Datasett" at bounding box center [1227, 72] width 60 height 20
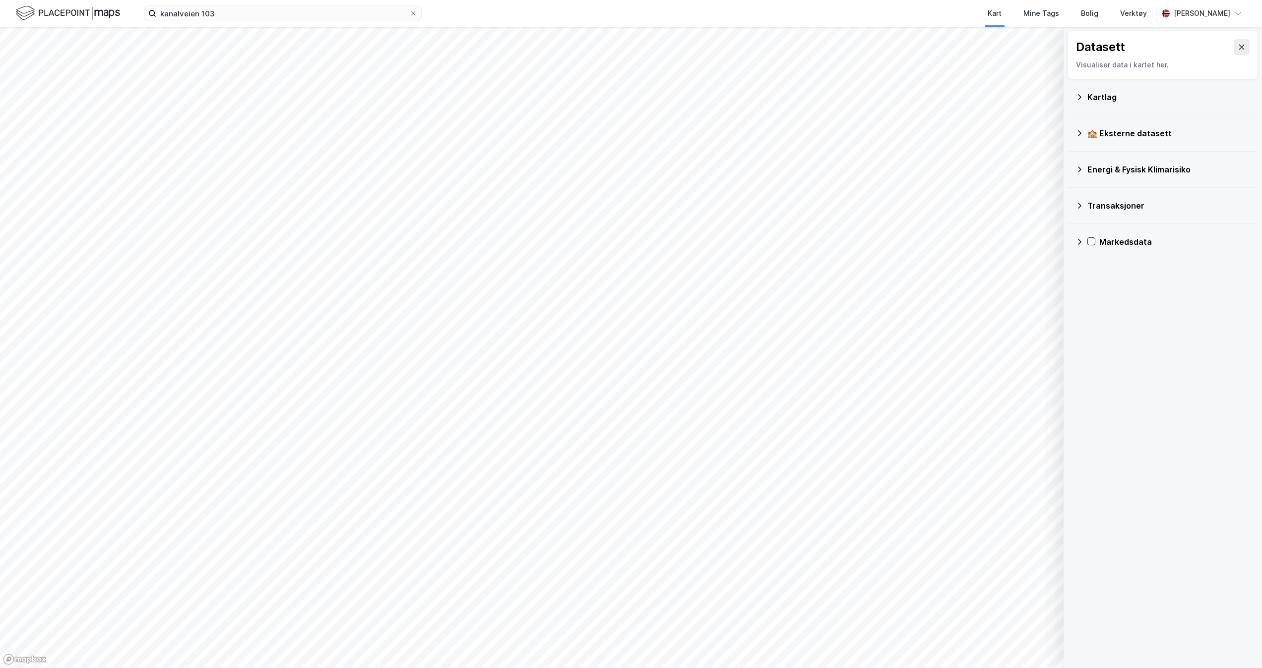
click at [1137, 138] on div "🏫 Eksterne datasett" at bounding box center [1168, 133] width 163 height 12
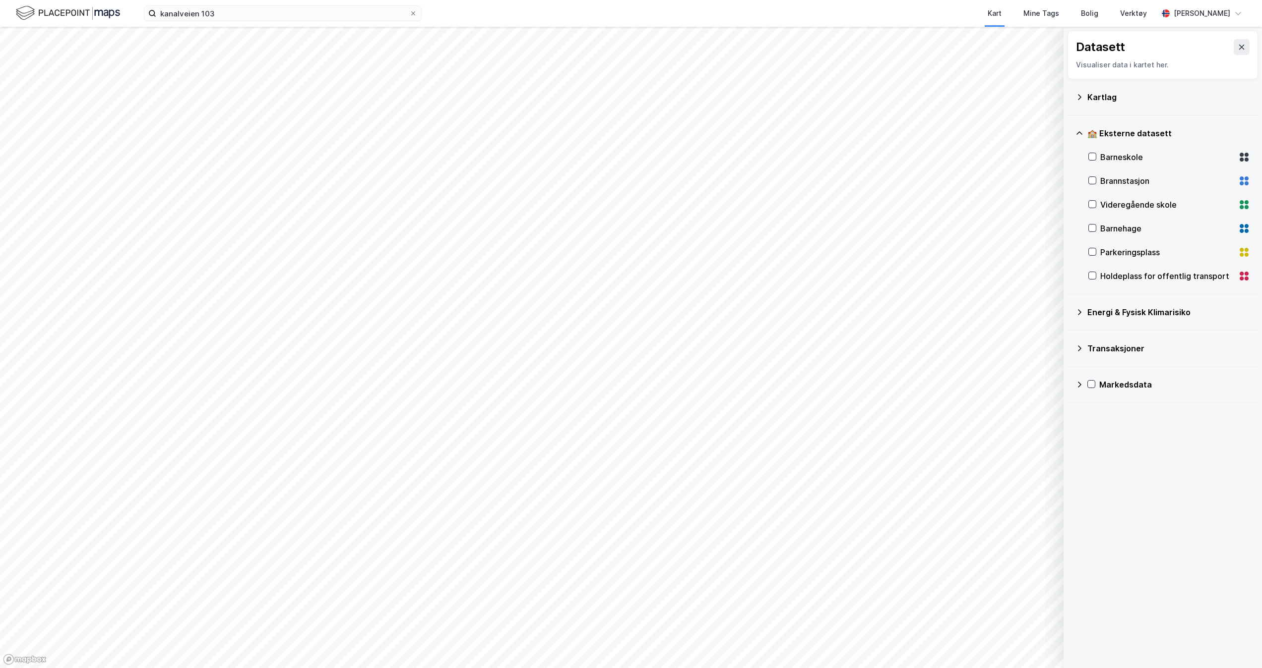
click at [1137, 138] on div "🏫 Eksterne datasett" at bounding box center [1168, 133] width 163 height 12
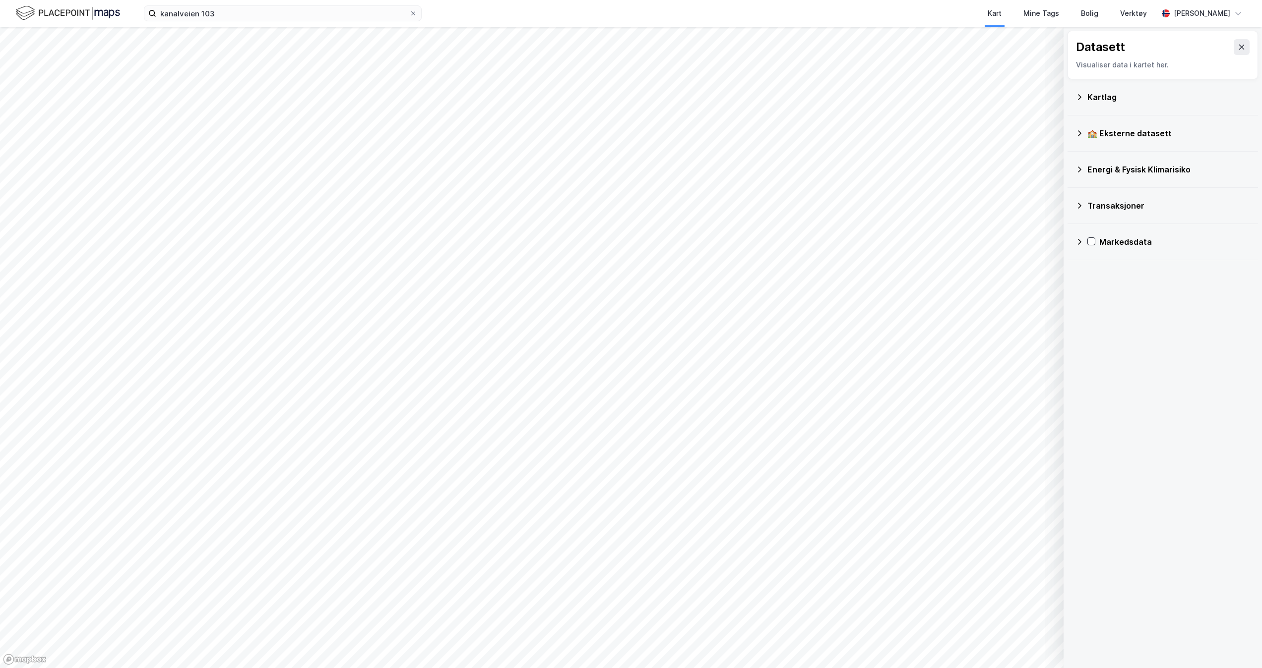
click at [1109, 98] on div "Kartlag" at bounding box center [1168, 97] width 163 height 12
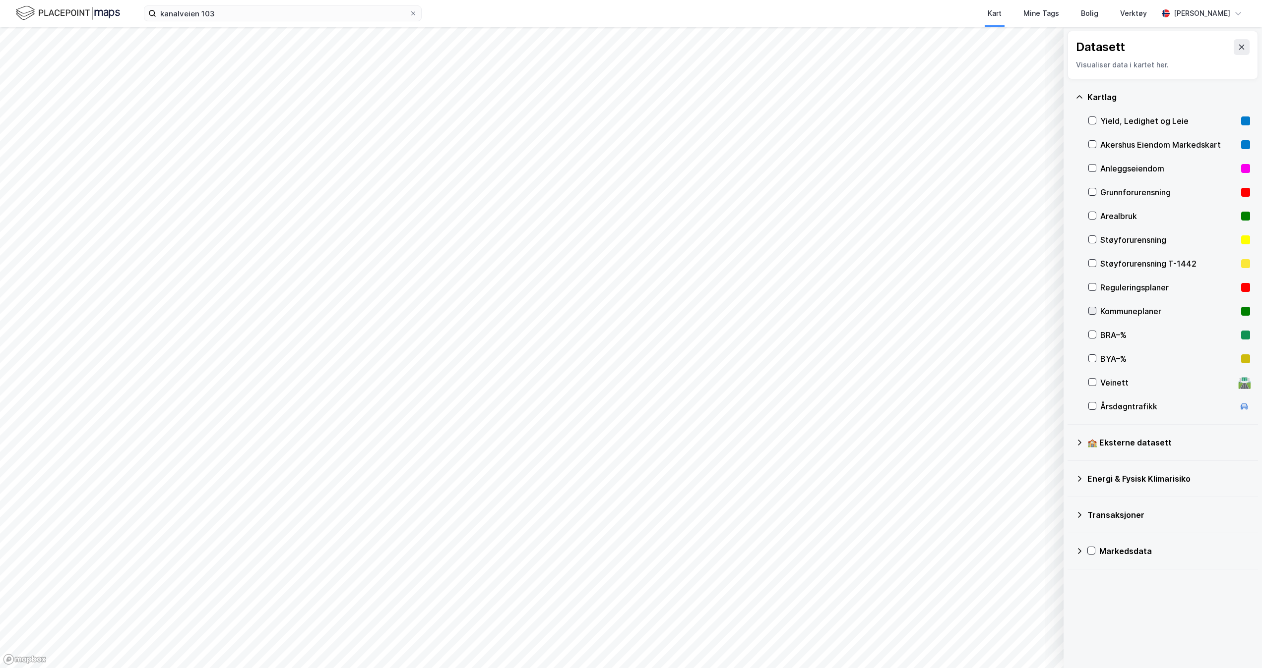
click at [1093, 310] on icon at bounding box center [1091, 310] width 7 height 7
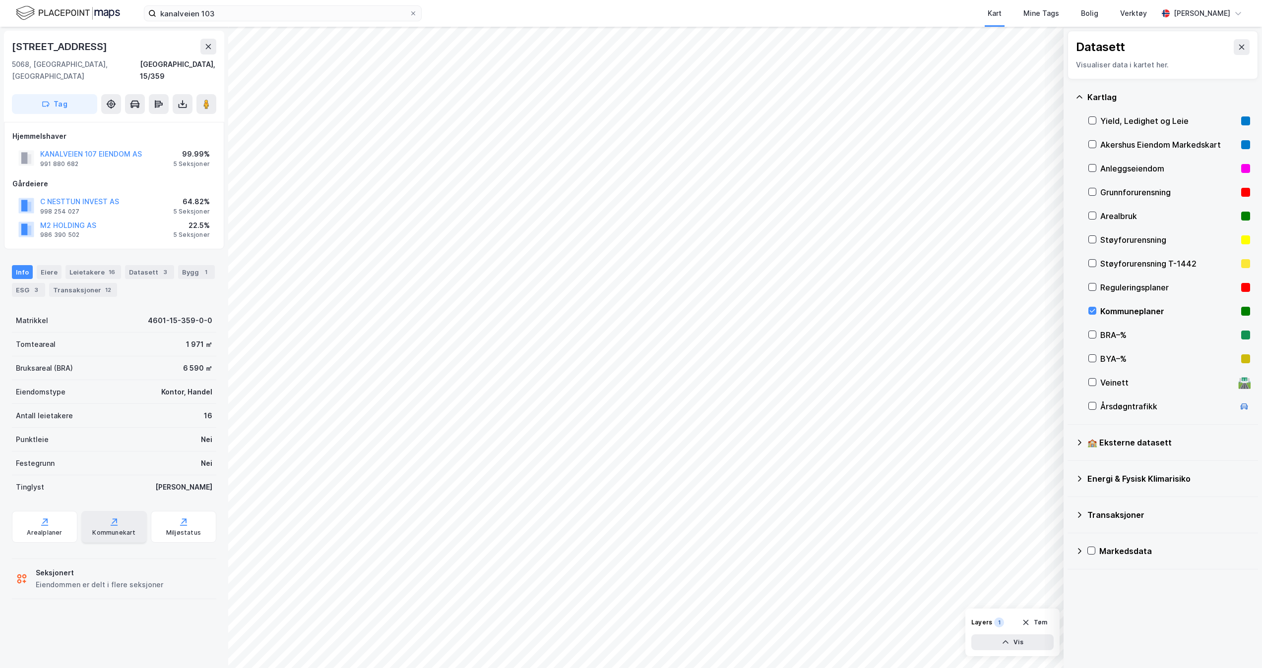
click at [100, 512] on div "Kommunekart" at bounding box center [113, 527] width 65 height 32
